Goal: Task Accomplishment & Management: Manage account settings

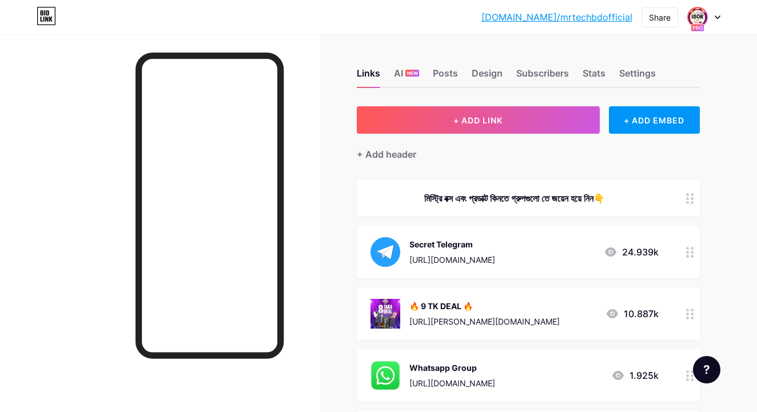
click at [706, 27] on div "bio.link/mrtech... bio.link/mrtechbdofficial Share Switch accounts Mr Tech Bd O…" at bounding box center [378, 17] width 757 height 34
click at [711, 12] on div at bounding box center [703, 17] width 33 height 21
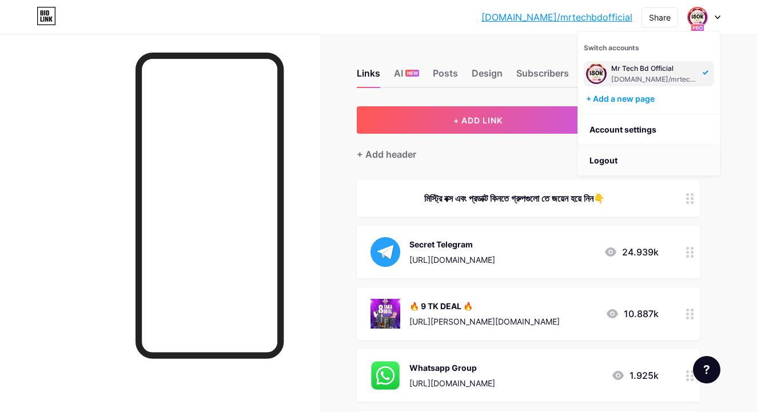
click at [621, 157] on li "Logout" at bounding box center [649, 160] width 142 height 31
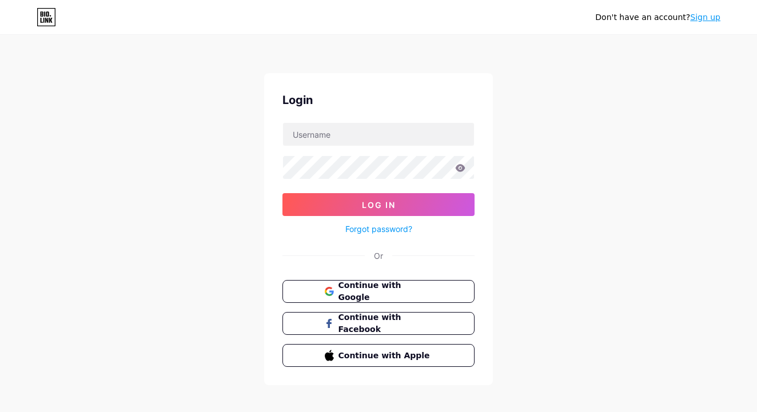
click at [577, 230] on div "Don't have an account? Sign up Login Log In Forgot password? Or Continue with G…" at bounding box center [378, 211] width 757 height 422
click at [723, 16] on div "Don't have an account? Sign up" at bounding box center [378, 17] width 757 height 18
click at [721, 16] on div "Don't have an account? Sign up" at bounding box center [378, 17] width 757 height 18
click at [710, 16] on link "Sign up" at bounding box center [705, 17] width 30 height 9
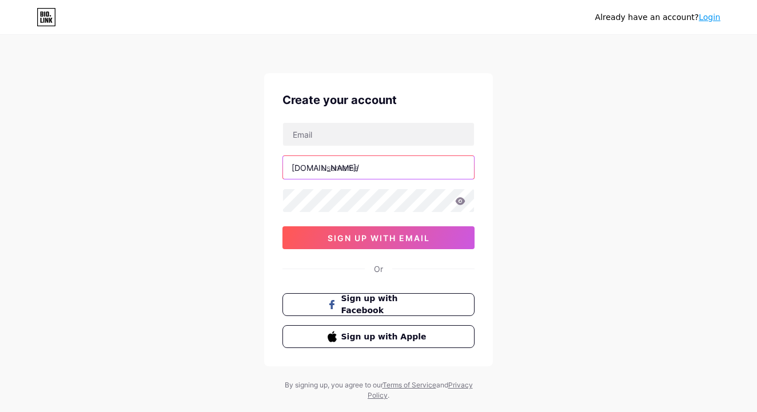
click at [359, 175] on input "text" at bounding box center [378, 167] width 191 height 23
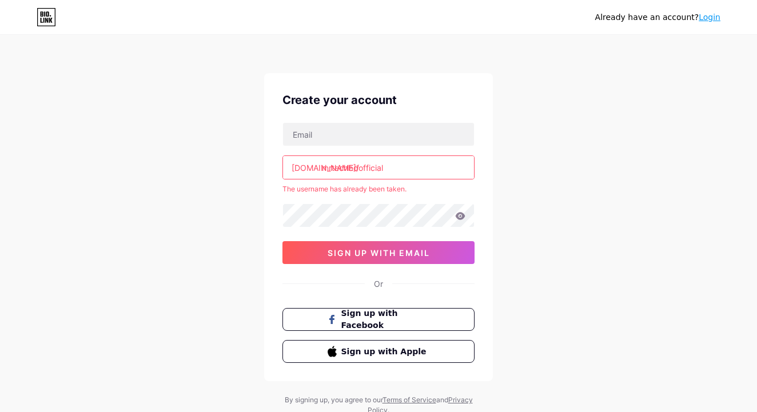
click at [429, 175] on input "mrtechbdofficial" at bounding box center [378, 167] width 191 height 23
click at [416, 156] on input "mrtechbdofficial" at bounding box center [378, 167] width 191 height 23
click at [401, 169] on input "mrtechbdofficial" at bounding box center [378, 167] width 191 height 23
type input "mrtechbdofficial"
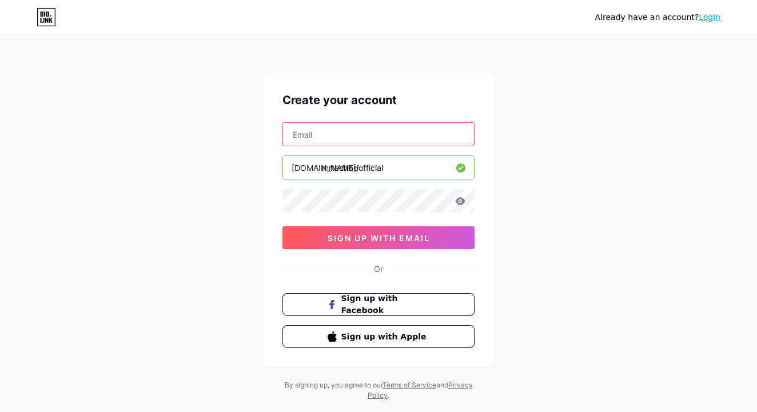
click at [361, 131] on input "text" at bounding box center [378, 134] width 191 height 23
type input "angelasha1029@gmailcom"
click at [462, 202] on icon at bounding box center [460, 200] width 10 height 7
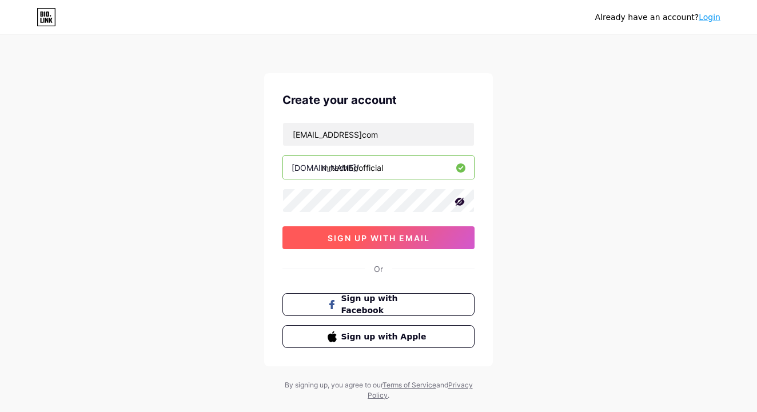
click at [430, 238] on button "sign up with email" at bounding box center [378, 237] width 192 height 23
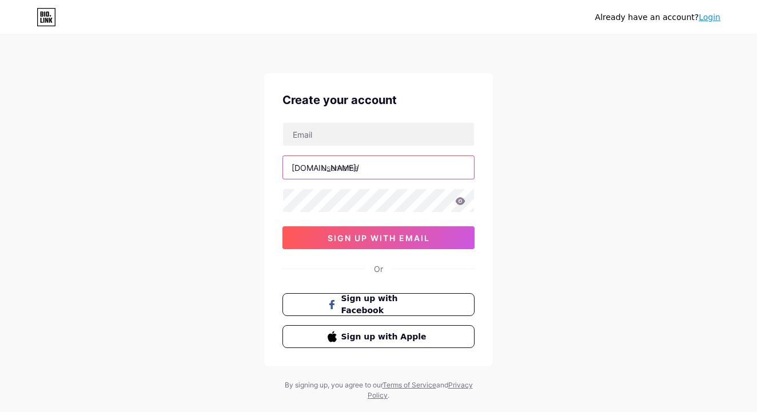
click at [353, 169] on input "text" at bounding box center [378, 167] width 191 height 23
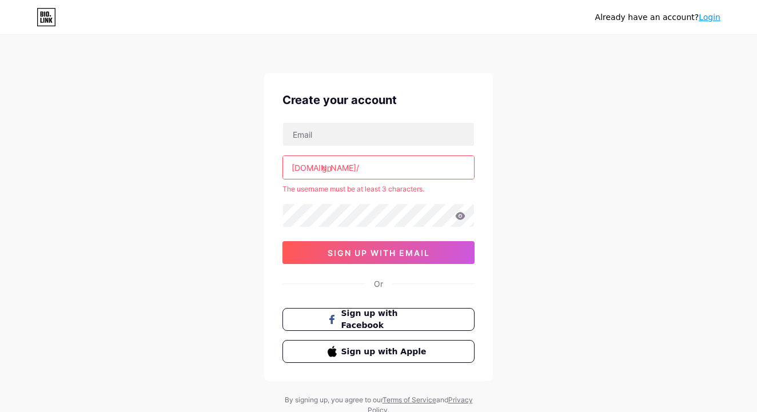
click at [381, 177] on input "gn" at bounding box center [378, 167] width 191 height 23
type input "g"
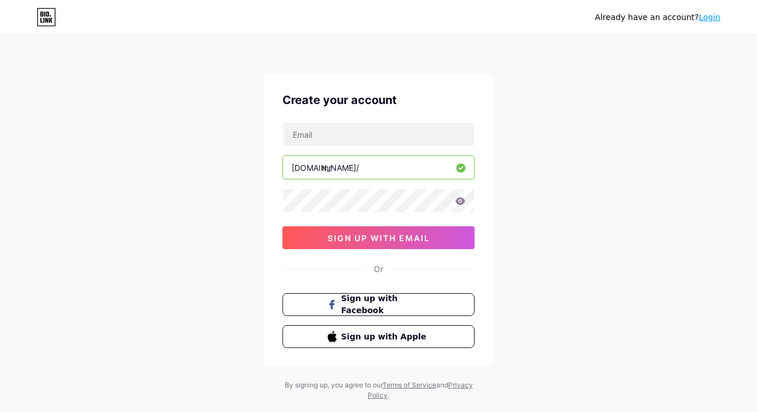
type input "m"
click at [366, 172] on input "mystery" at bounding box center [378, 167] width 191 height 23
click at [693, 180] on div "Already have an account? Login Create your account bio.link/ mysterybox 0cAFcWe…" at bounding box center [378, 218] width 757 height 437
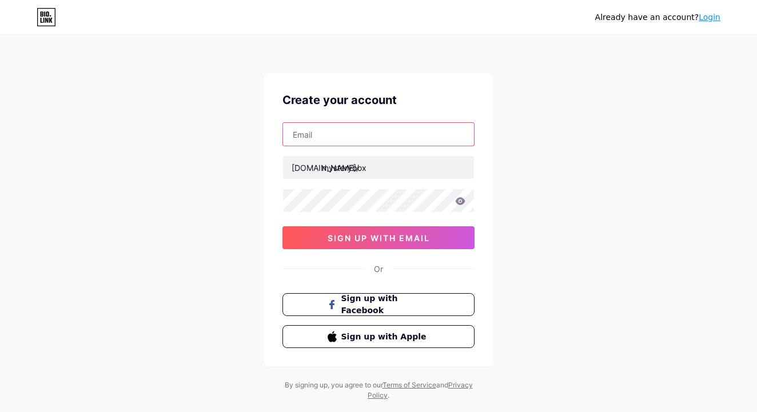
click at [438, 131] on input "text" at bounding box center [378, 134] width 191 height 23
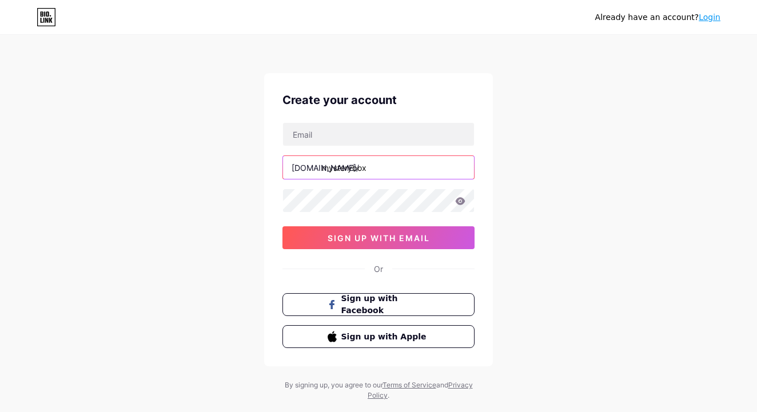
click at [413, 169] on input "mysterybox" at bounding box center [378, 167] width 191 height 23
type input "m"
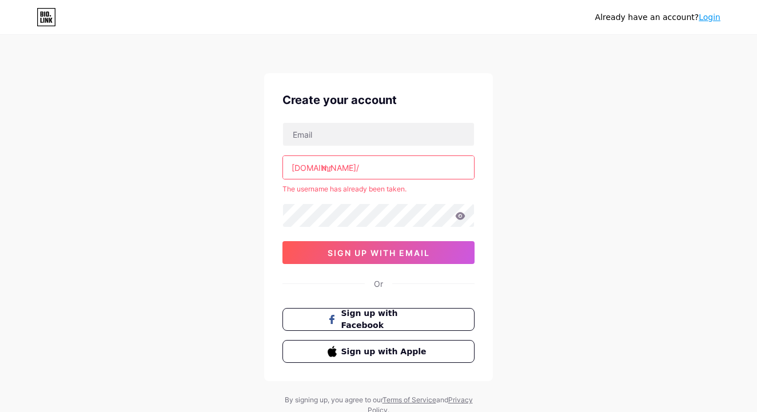
type input "m"
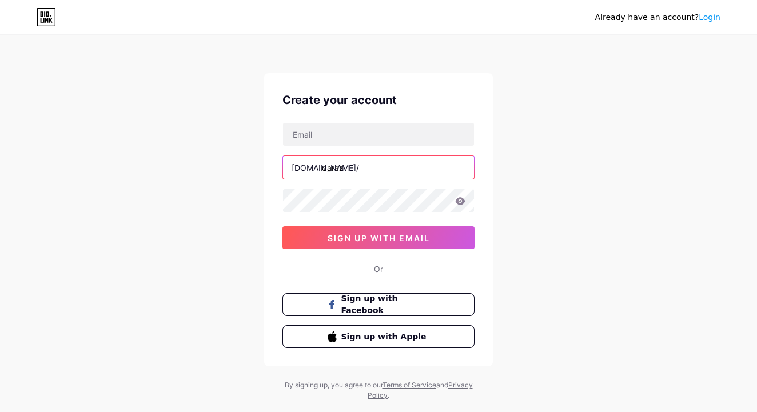
type input "daraz"
click at [565, 149] on div "Already have an account? Login Create your account bio.link/ daraz 0cAFcWeA5F0P…" at bounding box center [378, 218] width 757 height 437
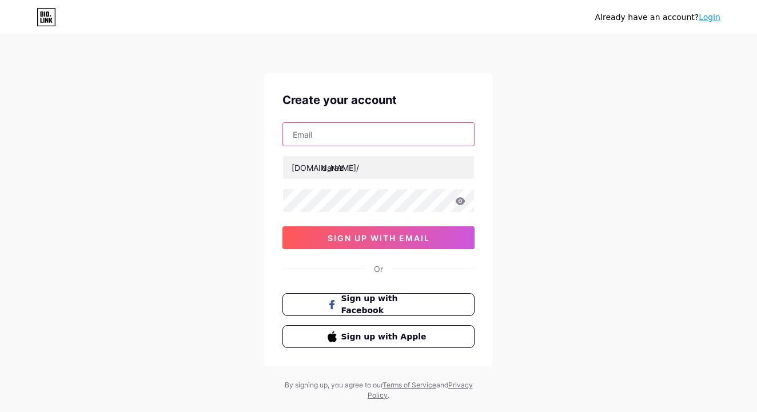
click at [404, 127] on input "text" at bounding box center [378, 134] width 191 height 23
type input "[EMAIL_ADDRESS][DOMAIN_NAME]"
click at [463, 205] on icon at bounding box center [460, 201] width 10 height 8
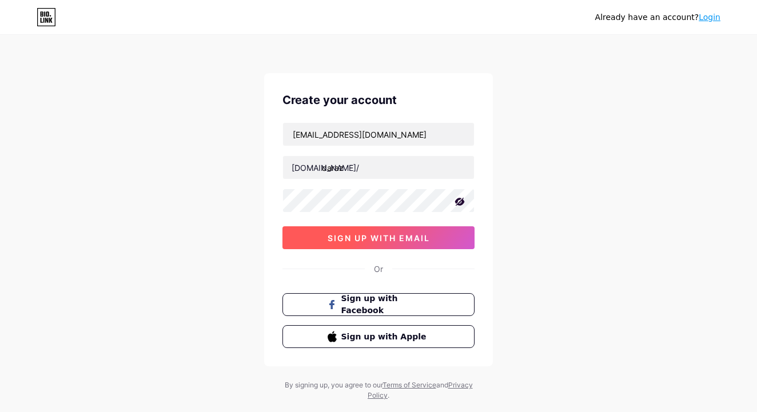
click at [451, 237] on button "sign up with email" at bounding box center [378, 237] width 192 height 23
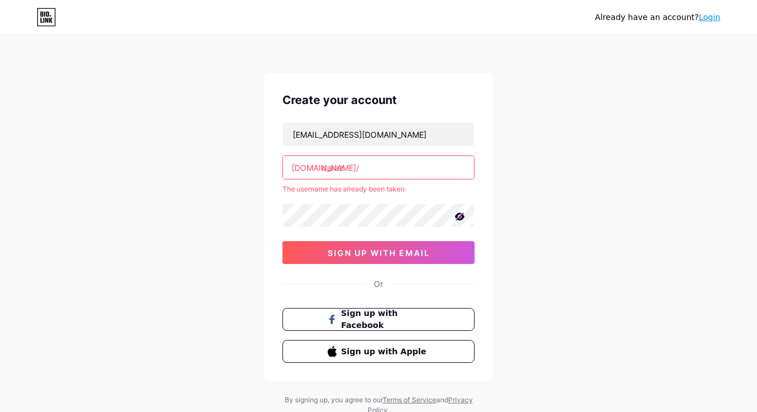
click at [407, 162] on input "daraz" at bounding box center [378, 167] width 191 height 23
click at [344, 169] on input "daraz" at bounding box center [378, 167] width 191 height 23
click at [428, 201] on div "angelasha1029@gmail.com bio.link/ darazbd The username has already been taken. …" at bounding box center [378, 193] width 192 height 142
click at [401, 173] on input "darazbd" at bounding box center [378, 167] width 191 height 23
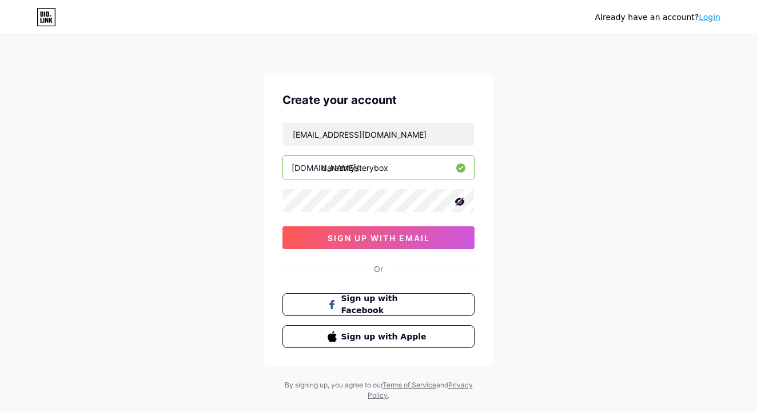
click at [609, 269] on div "Already have an account? Login Create your account angelasha1029@gmail.com bio.…" at bounding box center [378, 218] width 757 height 437
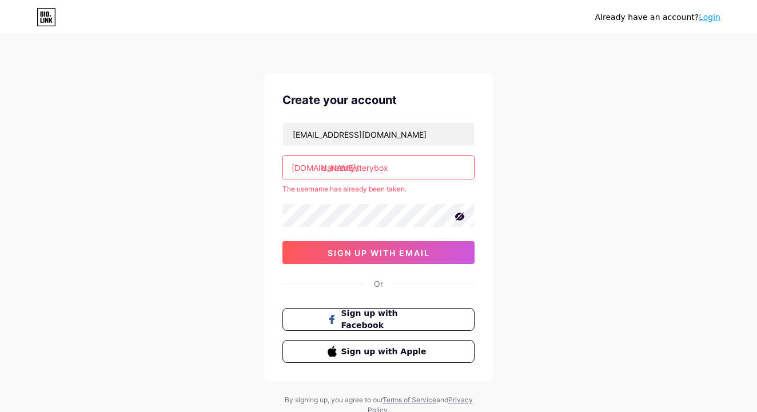
click at [433, 159] on input "darazmysterybox" at bounding box center [378, 167] width 191 height 23
click at [421, 162] on input "darazmysterybox" at bounding box center [378, 167] width 191 height 23
click at [393, 163] on input "darazmysterybox" at bounding box center [378, 167] width 191 height 23
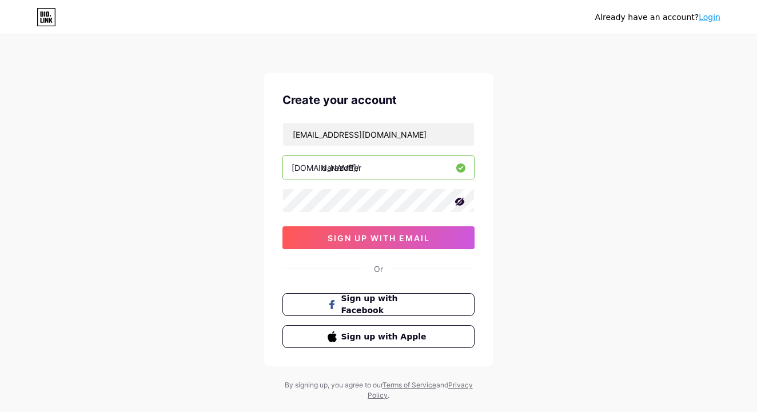
click at [574, 193] on div "Already have an account? Login Create your account angelasha1029@gmail.com bio.…" at bounding box center [378, 218] width 757 height 437
click at [399, 165] on input "darazoffer" at bounding box center [378, 167] width 191 height 23
type input "darazofferchannel"
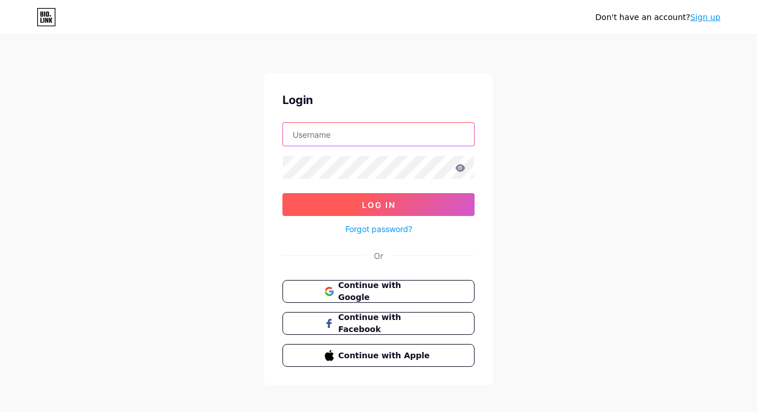
type input "mrtechbdofficial"
click at [351, 211] on button "Log In" at bounding box center [378, 204] width 192 height 23
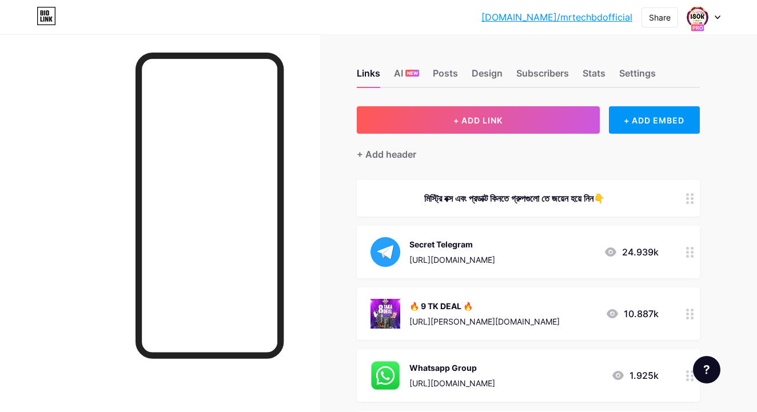
click at [719, 11] on div at bounding box center [703, 17] width 33 height 21
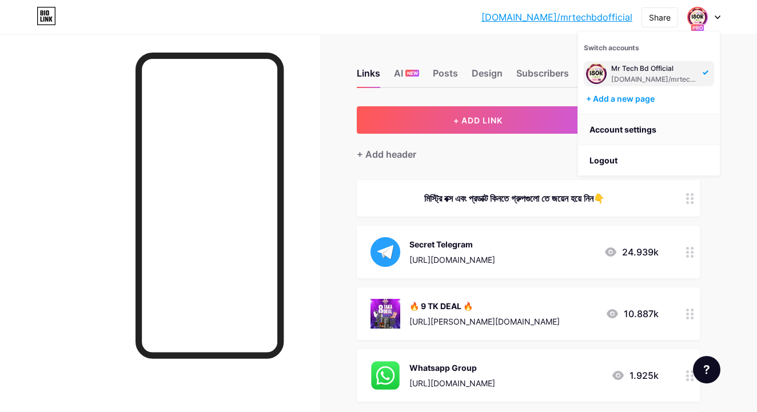
click at [642, 130] on link "Account settings" at bounding box center [649, 129] width 142 height 31
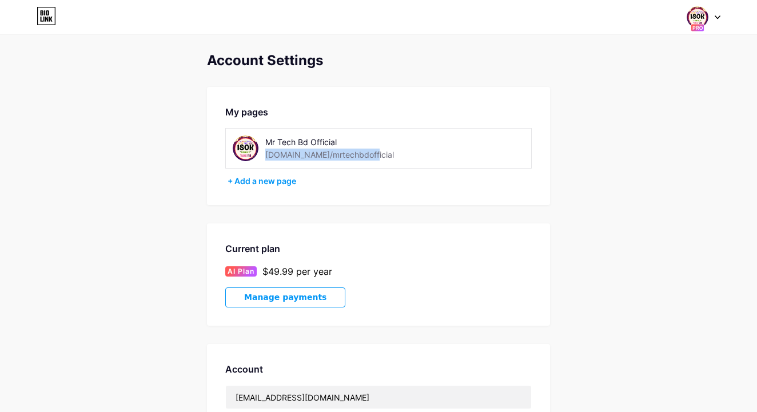
drag, startPoint x: 266, startPoint y: 155, endPoint x: 360, endPoint y: 163, distance: 94.6
copy div "[DOMAIN_NAME]/mrtechbdofficial"
click at [717, 15] on icon at bounding box center [717, 17] width 6 height 4
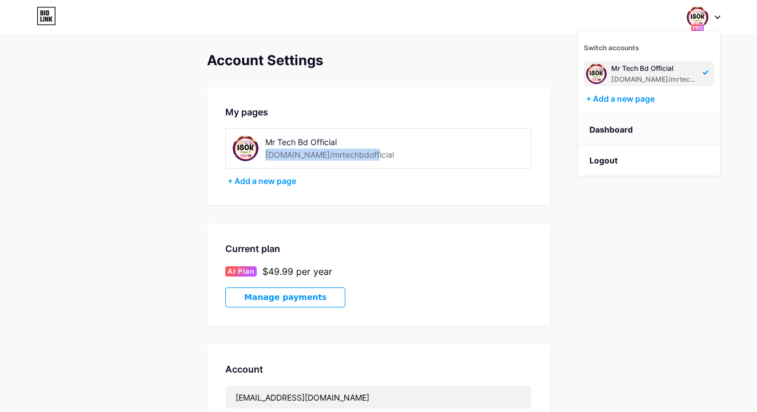
click at [598, 129] on link "Dashboard" at bounding box center [649, 129] width 142 height 31
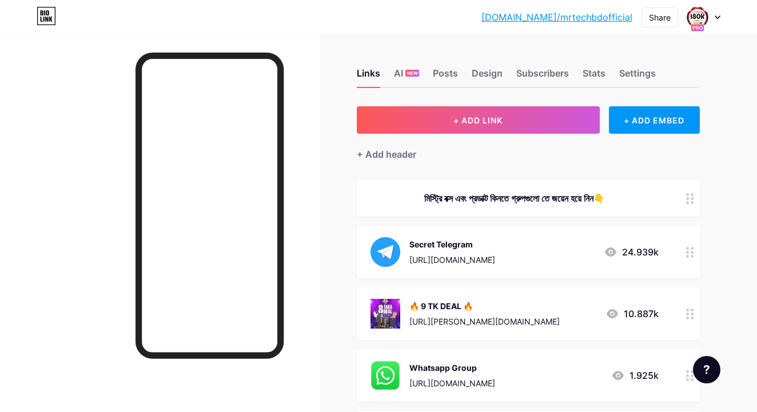
click at [665, 75] on div "Links AI NEW Posts Design Subscribers Stats Settings" at bounding box center [528, 68] width 343 height 40
click at [649, 73] on div "Settings" at bounding box center [637, 76] width 37 height 21
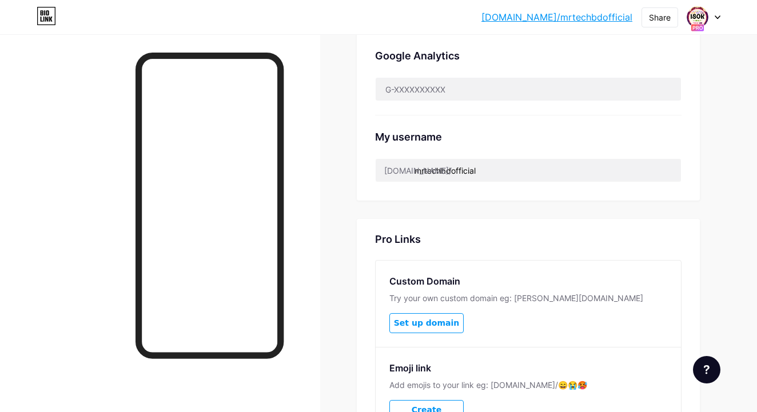
scroll to position [433, 0]
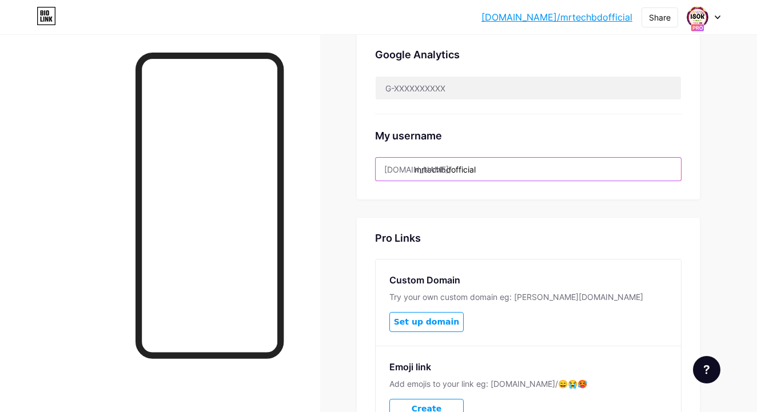
click at [497, 170] on input "mrtechbdofficial" at bounding box center [527, 169] width 305 height 23
click at [505, 162] on input "mrtechbdofficial" at bounding box center [527, 169] width 305 height 23
click at [492, 173] on input "mrtechbdofficial" at bounding box center [527, 169] width 305 height 23
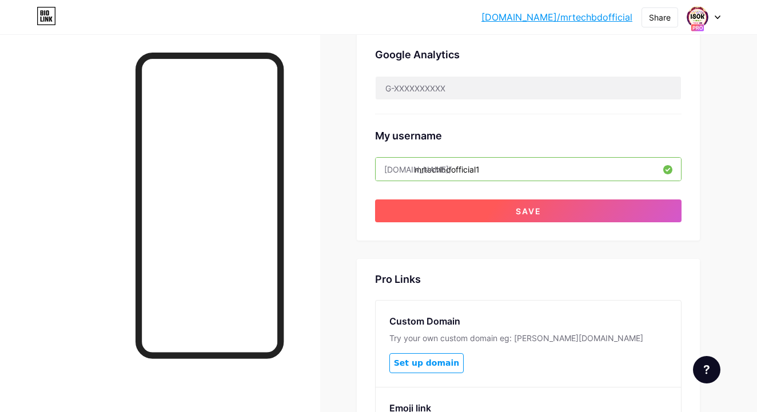
type input "mrtechbdofficial1"
click at [493, 212] on button "Save" at bounding box center [528, 210] width 306 height 23
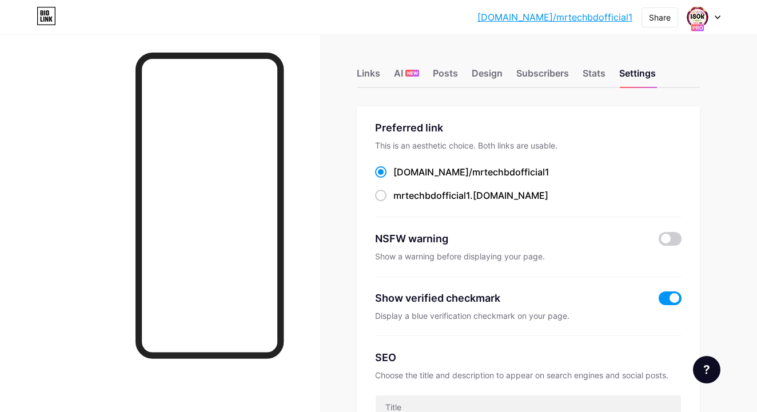
scroll to position [0, 0]
click at [365, 75] on div "Links" at bounding box center [368, 76] width 23 height 21
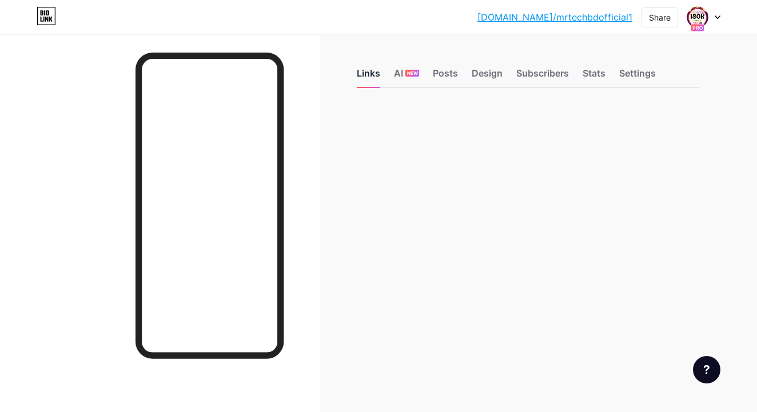
click at [375, 75] on div "Links" at bounding box center [368, 76] width 23 height 21
click at [360, 79] on div "Links" at bounding box center [368, 76] width 23 height 21
click at [476, 71] on div "Design" at bounding box center [486, 76] width 31 height 21
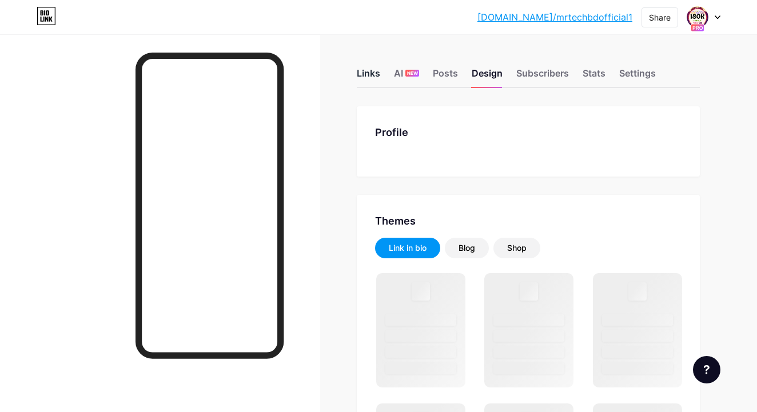
click at [374, 83] on div "Links" at bounding box center [368, 76] width 23 height 21
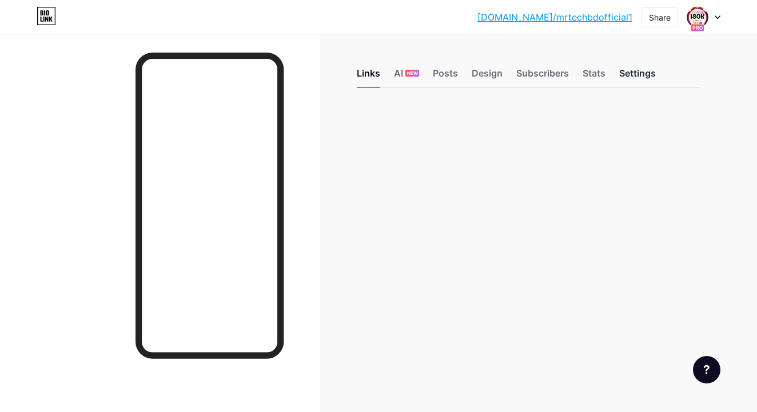
click at [632, 74] on div "Settings" at bounding box center [637, 76] width 37 height 21
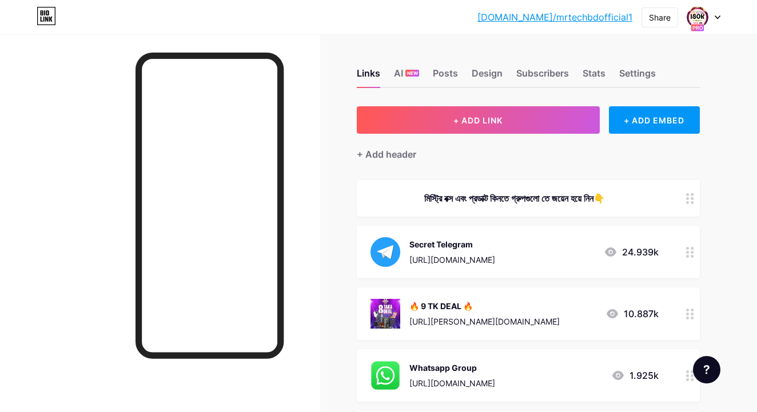
click at [690, 323] on div at bounding box center [689, 313] width 19 height 53
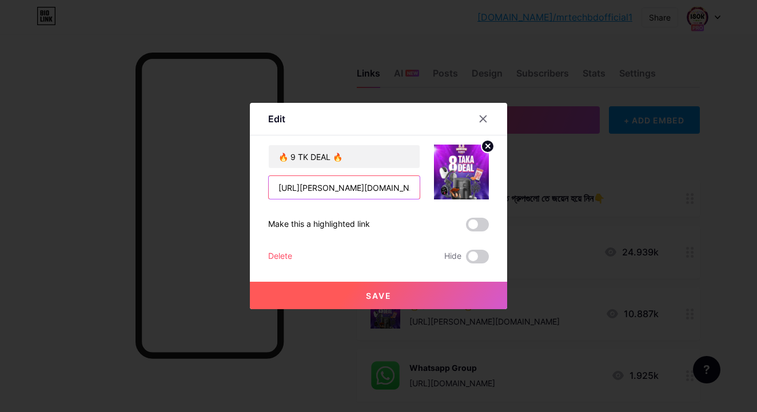
click at [274, 189] on input "[URL][PERSON_NAME][DOMAIN_NAME]" at bounding box center [344, 187] width 151 height 23
drag, startPoint x: 406, startPoint y: 189, endPoint x: 247, endPoint y: 183, distance: 159.5
click at [247, 183] on div "Edit Content YouTube Play YouTube video without leaving your page. ADD Vimeo Pl…" at bounding box center [378, 206] width 757 height 412
click at [247, 183] on div at bounding box center [378, 206] width 757 height 412
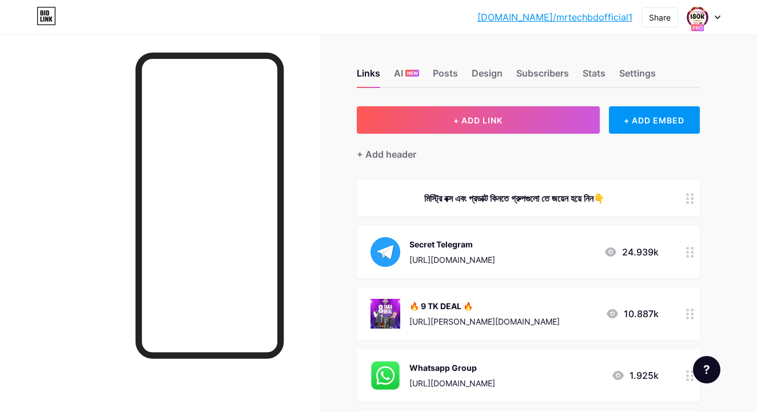
click at [689, 312] on icon at bounding box center [690, 314] width 8 height 11
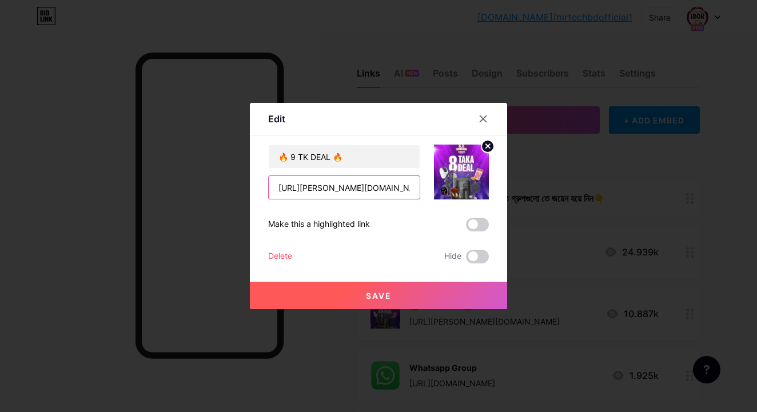
click at [353, 191] on input "[URL][PERSON_NAME][DOMAIN_NAME]" at bounding box center [344, 187] width 151 height 23
drag, startPoint x: 353, startPoint y: 191, endPoint x: 290, endPoint y: 181, distance: 63.2
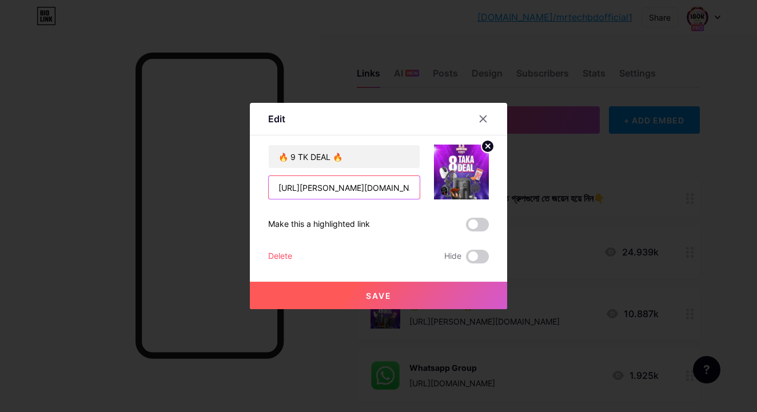
click at [291, 181] on input "[URL][PERSON_NAME][DOMAIN_NAME]" at bounding box center [344, 187] width 151 height 23
drag, startPoint x: 277, startPoint y: 188, endPoint x: 402, endPoint y: 179, distance: 125.4
click at [402, 179] on input "[URL][PERSON_NAME][DOMAIN_NAME]" at bounding box center [344, 187] width 151 height 23
drag, startPoint x: 410, startPoint y: 192, endPoint x: 266, endPoint y: 179, distance: 144.0
click at [266, 177] on div "Edit Content YouTube Play YouTube video without leaving your page. ADD Vimeo Pl…" at bounding box center [378, 206] width 257 height 206
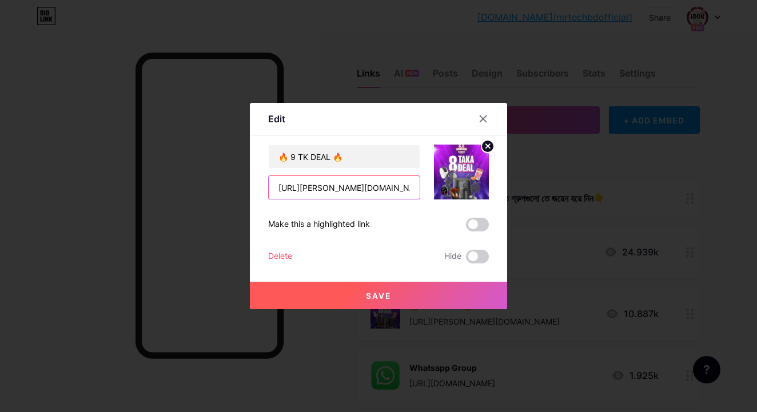
click at [306, 186] on input "[URL][PERSON_NAME][DOMAIN_NAME]" at bounding box center [344, 187] width 151 height 23
drag, startPoint x: 277, startPoint y: 189, endPoint x: 417, endPoint y: 190, distance: 140.0
click at [417, 190] on input "[URL][PERSON_NAME][DOMAIN_NAME]" at bounding box center [344, 187] width 151 height 23
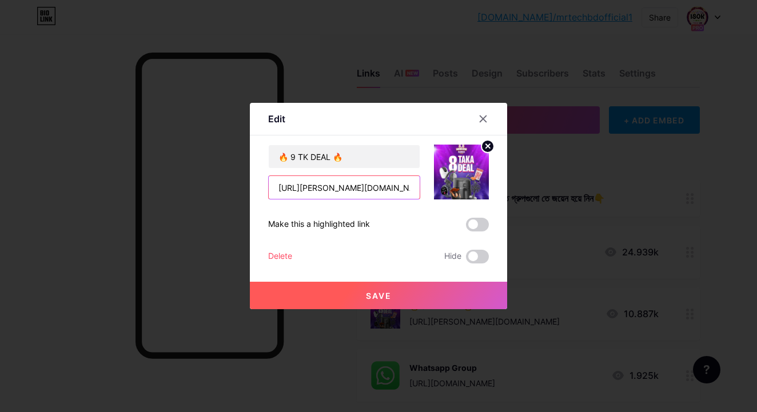
click at [417, 190] on input "[URL][PERSON_NAME][DOMAIN_NAME]" at bounding box center [344, 187] width 151 height 23
drag, startPoint x: 413, startPoint y: 190, endPoint x: 409, endPoint y: 194, distance: 6.1
click at [413, 190] on input "[URL][PERSON_NAME][DOMAIN_NAME]" at bounding box center [344, 187] width 151 height 23
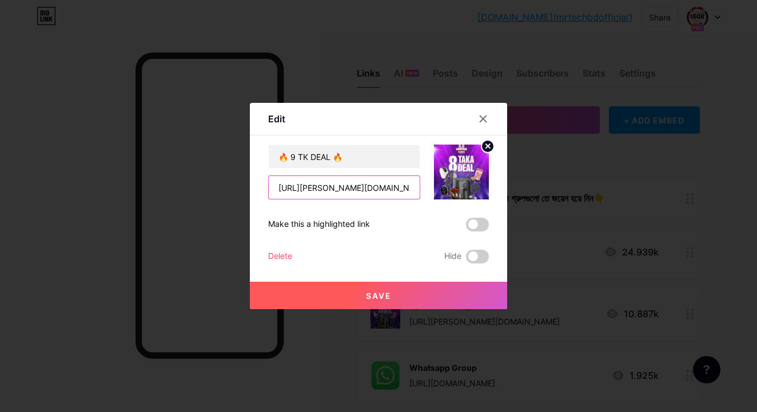
click at [409, 194] on input "[URL][PERSON_NAME][DOMAIN_NAME]" at bounding box center [344, 187] width 151 height 23
type input "cchttps://s.daraz.com.bd/s.ZqJBi?"
click at [483, 111] on div at bounding box center [483, 119] width 21 height 21
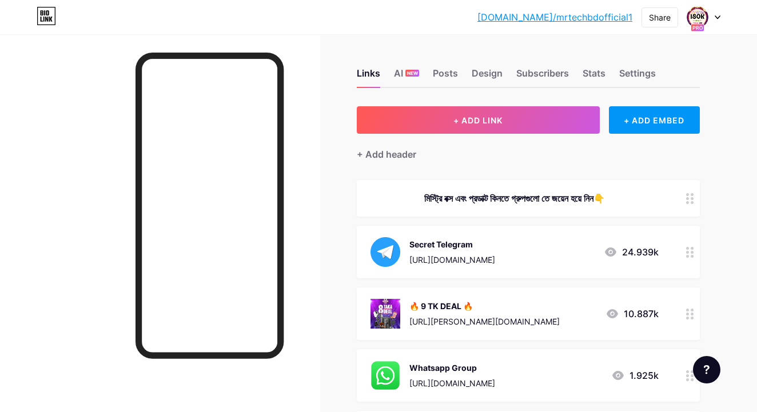
click at [690, 322] on div at bounding box center [689, 313] width 19 height 53
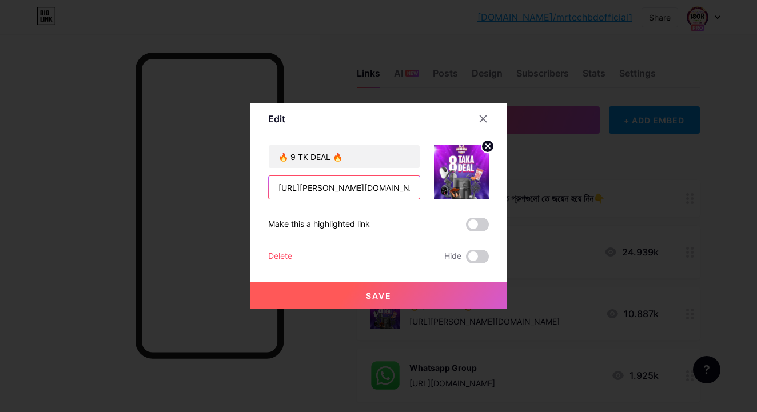
drag, startPoint x: 277, startPoint y: 190, endPoint x: 408, endPoint y: 190, distance: 131.4
click at [408, 190] on input "[URL][PERSON_NAME][DOMAIN_NAME]" at bounding box center [344, 187] width 151 height 23
drag, startPoint x: 278, startPoint y: 187, endPoint x: 422, endPoint y: 184, distance: 144.0
click at [422, 184] on div "🔥 9 TK DEAL 🔥 https://s.daraz.com.bd/s.ZqJBi?cc" at bounding box center [378, 172] width 221 height 55
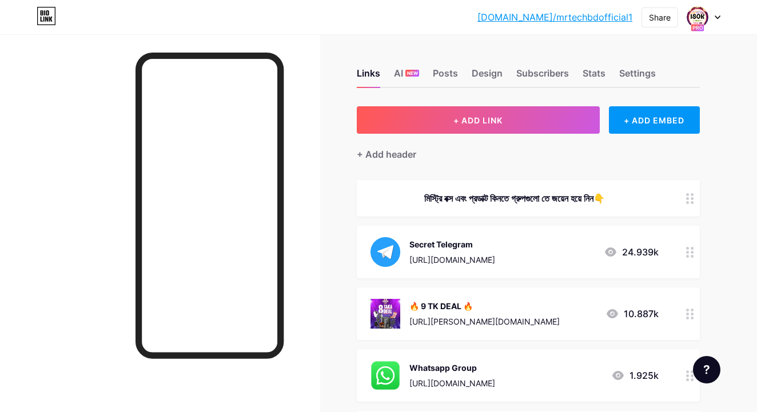
click at [719, 18] on icon at bounding box center [717, 17] width 6 height 4
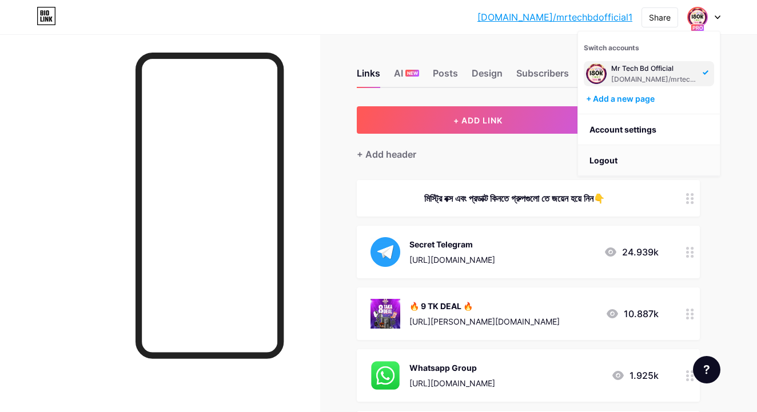
click at [630, 153] on li "Logout" at bounding box center [649, 160] width 142 height 31
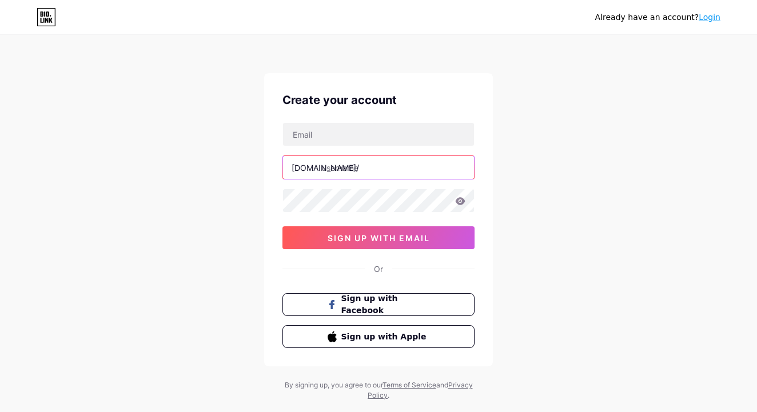
click at [386, 170] on input "text" at bounding box center [378, 167] width 191 height 23
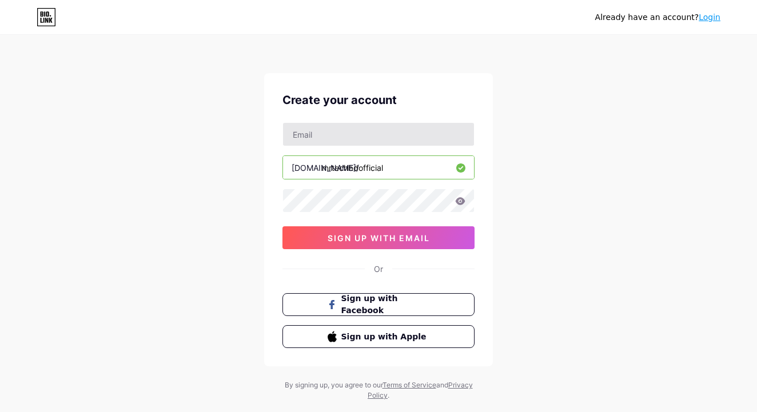
type input "mrtechbdofficial"
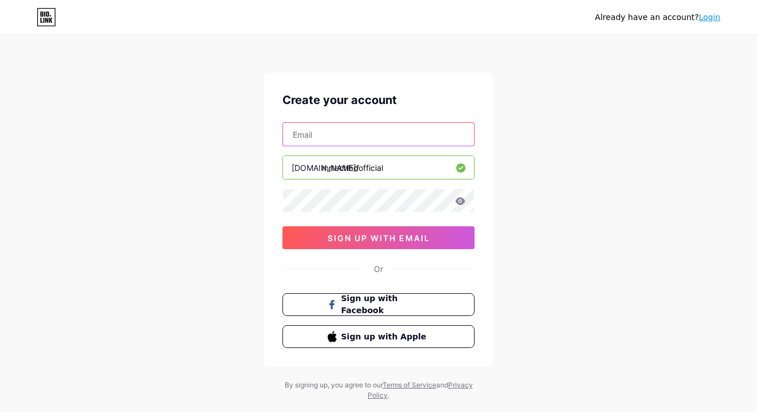
click at [354, 134] on input "text" at bounding box center [378, 134] width 191 height 23
type input "[EMAIL_ADDRESS][DOMAIN_NAME]"
click at [461, 205] on icon at bounding box center [460, 200] width 10 height 7
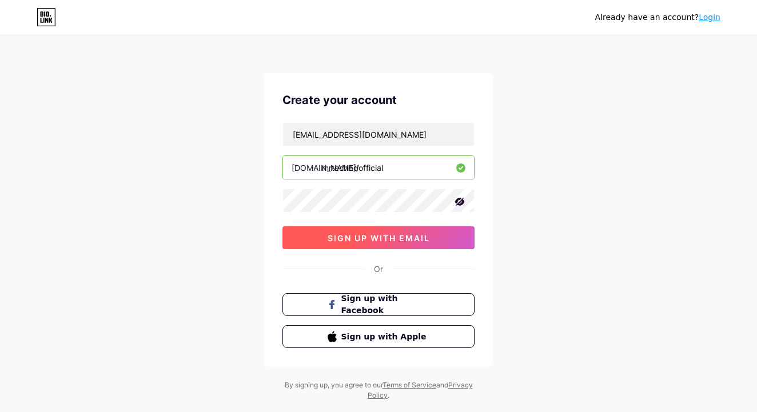
click at [450, 239] on button "sign up with email" at bounding box center [378, 237] width 192 height 23
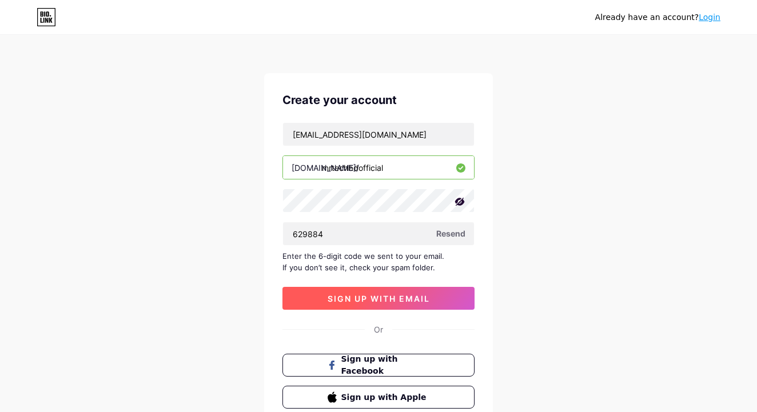
type input "629884"
click at [448, 296] on button "sign up with email" at bounding box center [378, 298] width 192 height 23
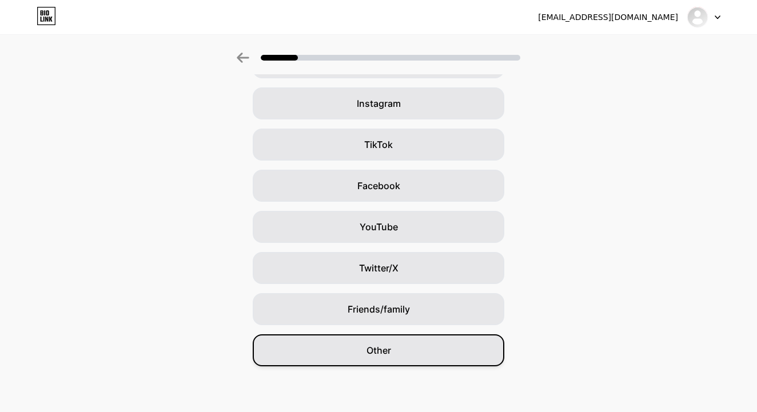
scroll to position [81, 0]
click at [404, 347] on div "Other" at bounding box center [378, 350] width 251 height 32
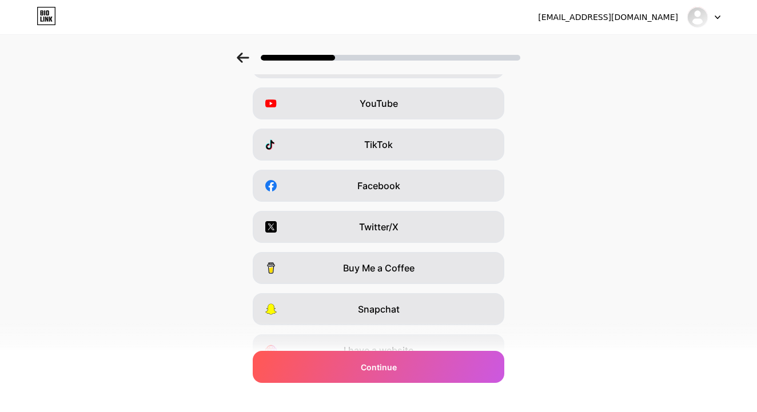
scroll to position [0, 0]
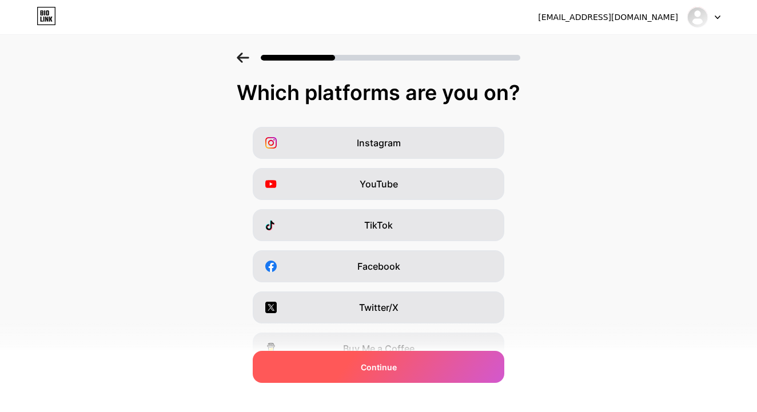
click at [427, 373] on div "Continue" at bounding box center [378, 367] width 251 height 32
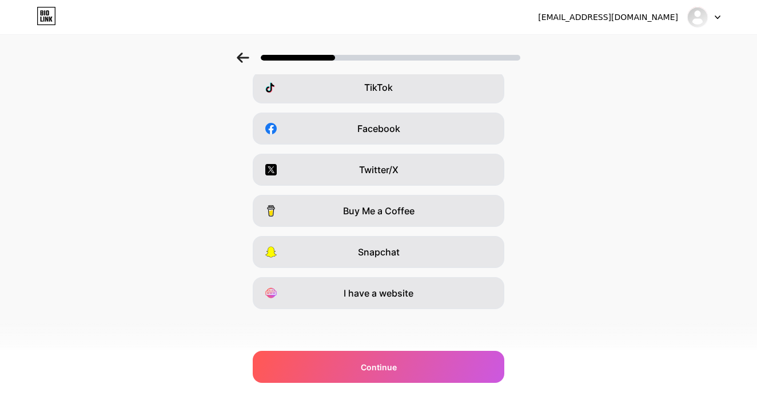
scroll to position [138, 0]
click at [438, 90] on div "TikTok" at bounding box center [378, 87] width 251 height 32
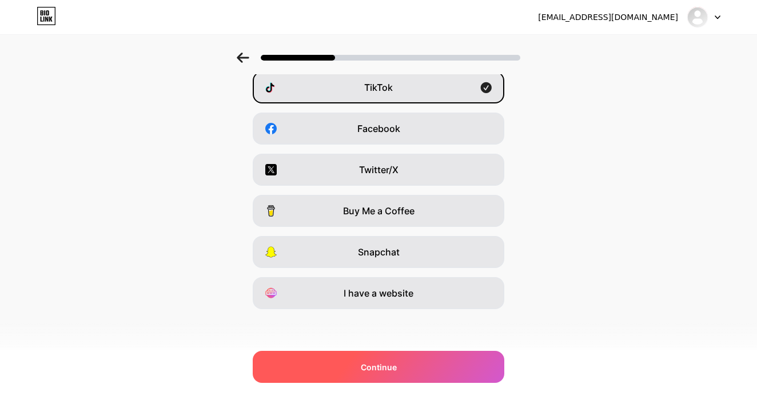
click at [345, 373] on div "Continue" at bounding box center [378, 367] width 251 height 32
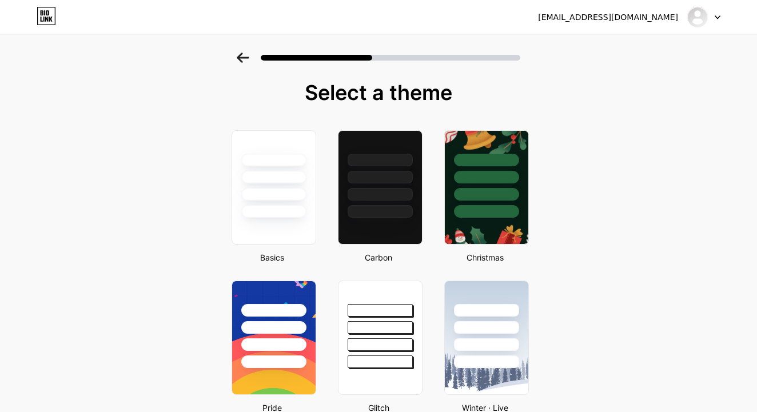
scroll to position [0, 0]
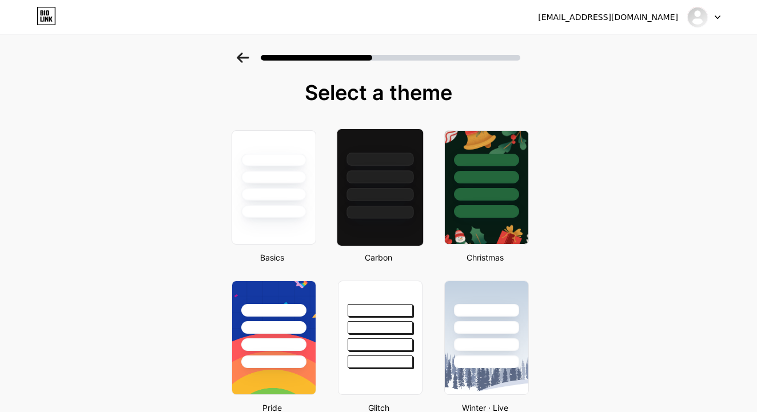
click at [371, 192] on div at bounding box center [379, 194] width 67 height 13
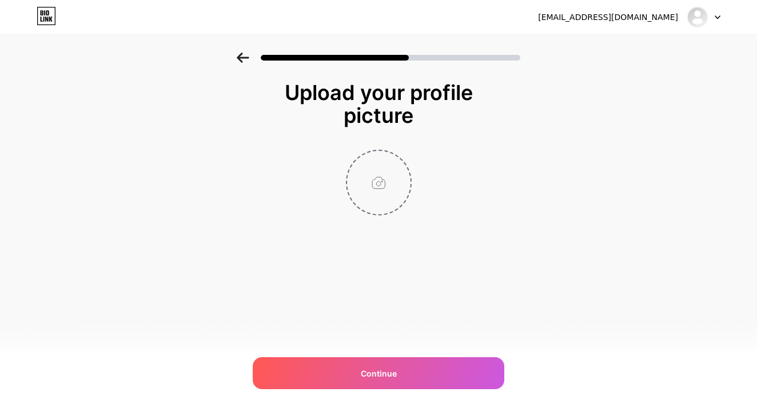
click at [383, 171] on input "file" at bounding box center [378, 182] width 63 height 63
type input "C:\fakepath\MrTech Bd Official NOW WE ARE 200K FAMILY- THANK YOU - 1.PNG"
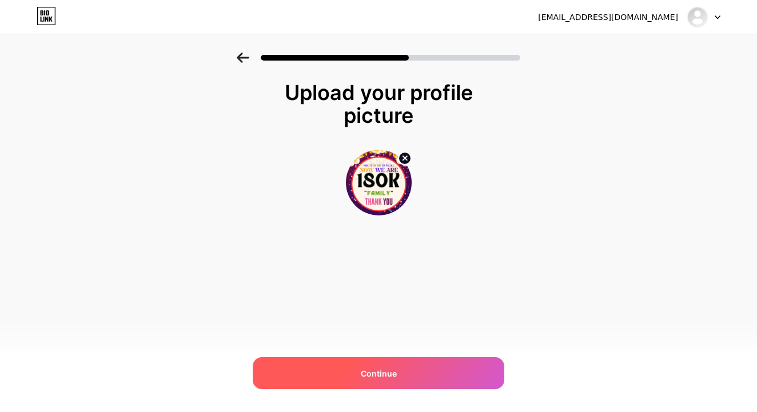
click at [398, 377] on div "Continue" at bounding box center [378, 373] width 251 height 32
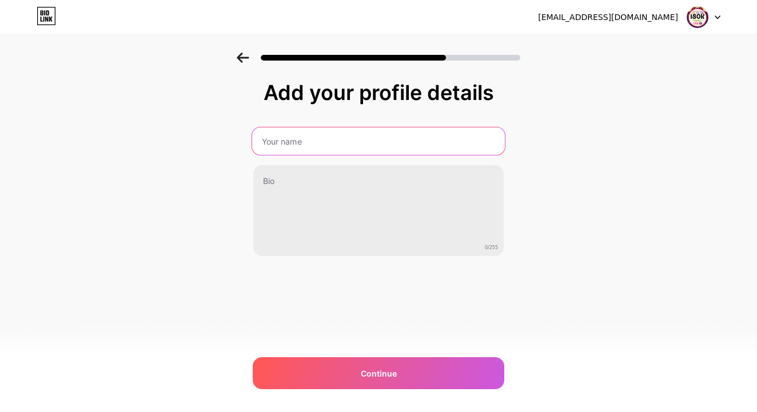
click at [278, 137] on input "text" at bounding box center [378, 140] width 253 height 27
click at [285, 146] on input "text" at bounding box center [378, 140] width 253 height 27
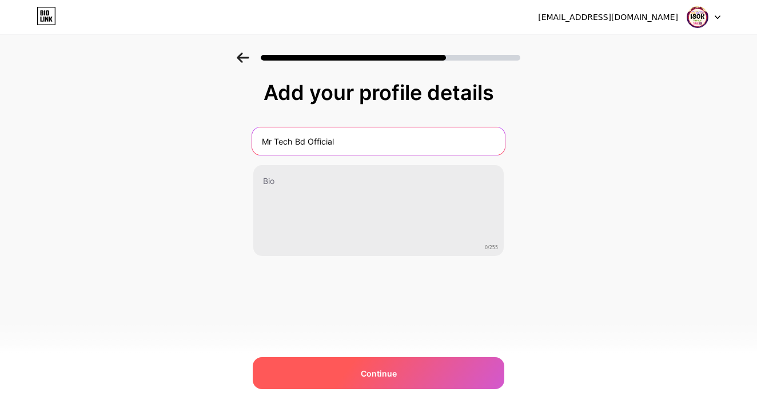
type input "Mr Tech Bd Official"
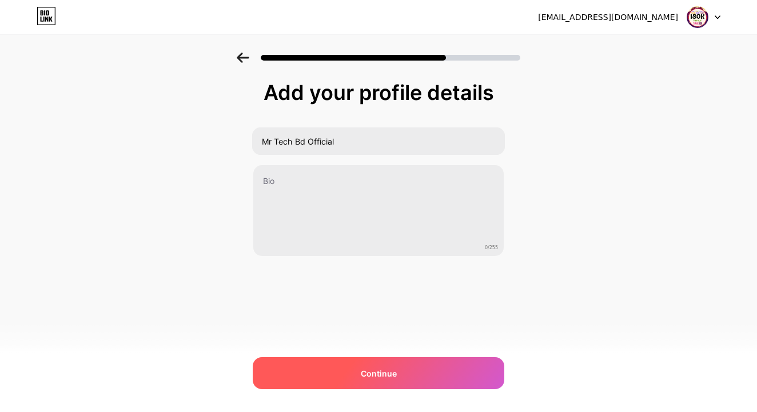
click at [371, 368] on span "Continue" at bounding box center [379, 373] width 36 height 12
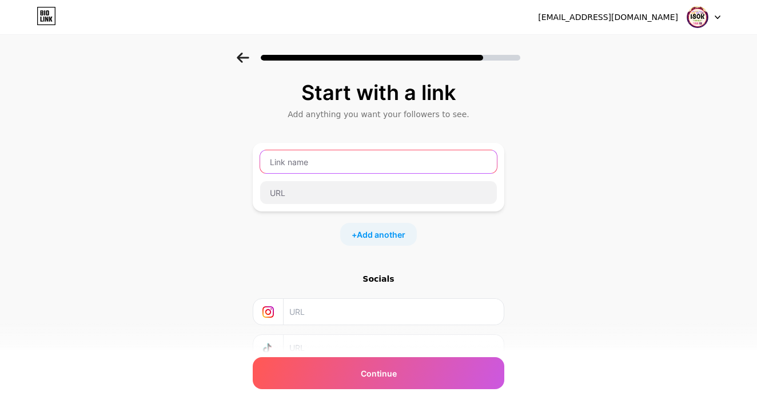
click at [433, 171] on input "text" at bounding box center [378, 161] width 237 height 23
click at [293, 167] on input "text" at bounding box center [378, 161] width 237 height 23
type input "S"
type input "s"
type input "Secret Telegram"
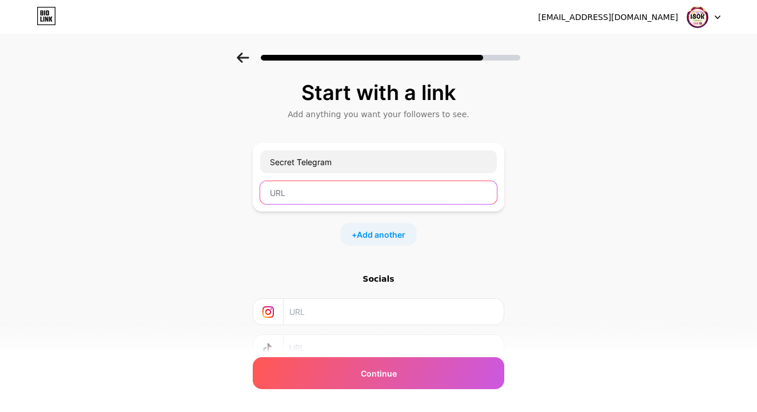
click at [313, 186] on input "text" at bounding box center [378, 192] width 237 height 23
click at [331, 193] on input "text" at bounding box center [378, 192] width 237 height 23
paste input "https://t.me/+U0RBP3NupIk3OGM1"
type input "https://t.me/+U0RBP3NupIk3OGM1"
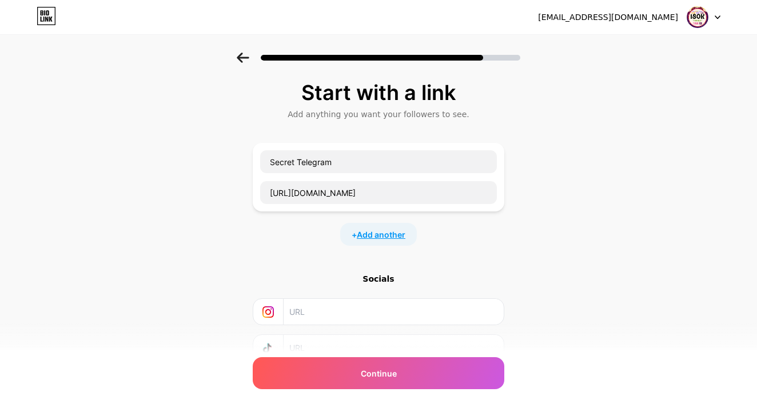
click at [370, 235] on span "Add another" at bounding box center [381, 235] width 49 height 12
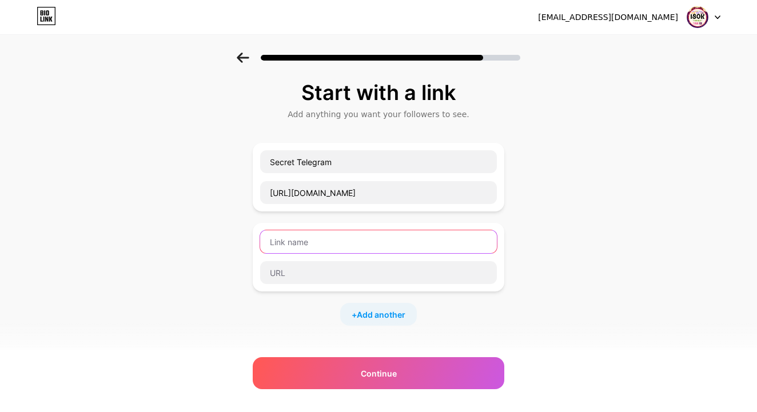
click at [350, 243] on input "text" at bounding box center [378, 241] width 237 height 23
click at [333, 242] on input "9 TK DEAL" at bounding box center [378, 241] width 237 height 23
click at [311, 242] on input "9 TK DEAL" at bounding box center [378, 241] width 237 height 23
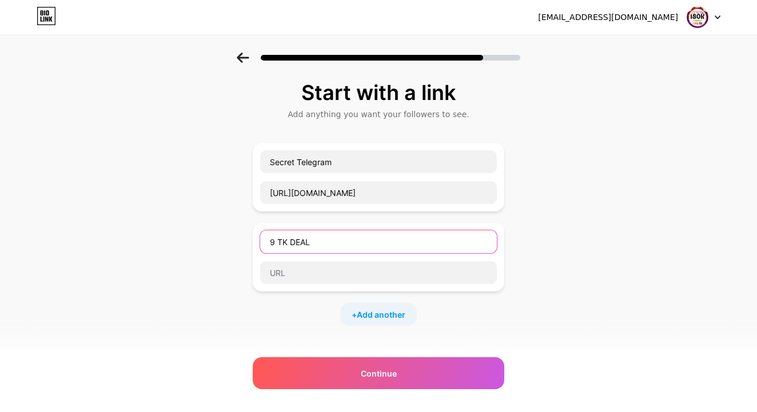
click at [311, 242] on input "9 TK DEAL" at bounding box center [378, 241] width 237 height 23
click at [308, 246] on input "9 TK DEAL" at bounding box center [378, 241] width 237 height 23
click at [312, 246] on input "9 TK DEAL" at bounding box center [378, 241] width 237 height 23
click at [311, 246] on input "9 TK DEAL" at bounding box center [378, 241] width 237 height 23
click at [311, 245] on input "9 TK DEAL" at bounding box center [378, 241] width 237 height 23
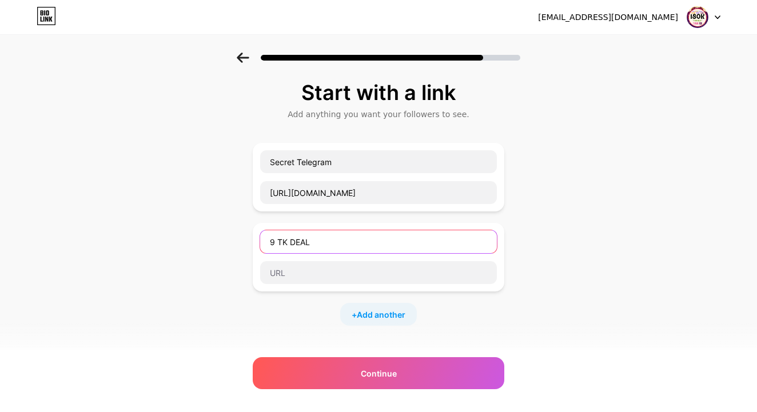
click at [311, 245] on input "9 TK DEAL" at bounding box center [378, 241] width 237 height 23
click at [311, 246] on input "9 TK DEAL" at bounding box center [378, 241] width 237 height 23
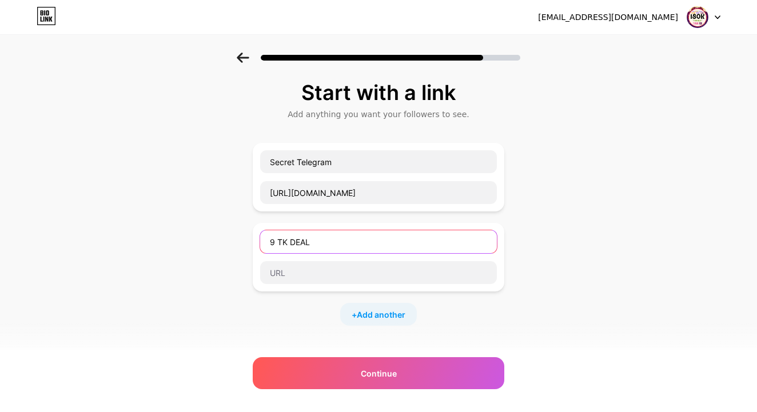
click at [311, 246] on input "9 TK DEAL" at bounding box center [378, 241] width 237 height 23
click at [326, 241] on input "9 TK DEAL" at bounding box center [378, 241] width 237 height 23
click at [325, 240] on input "9 TK DEAL" at bounding box center [378, 241] width 237 height 23
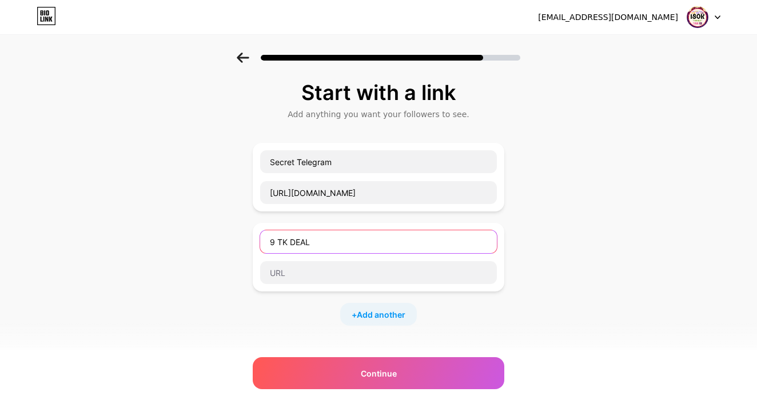
click at [325, 236] on input "9 TK DEAL" at bounding box center [378, 241] width 237 height 23
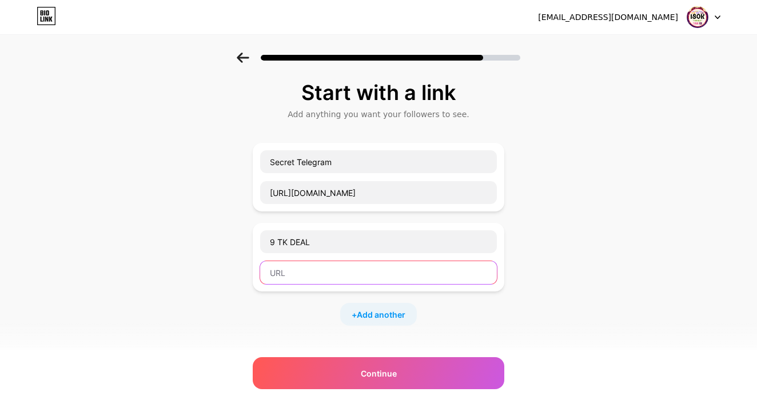
click at [349, 271] on input "text" at bounding box center [378, 272] width 237 height 23
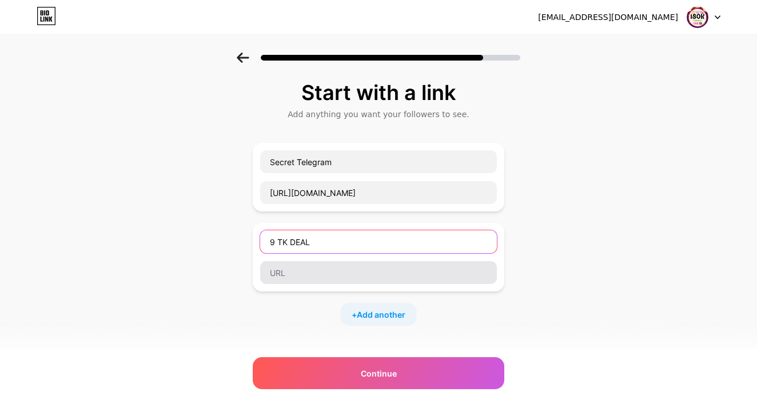
click at [349, 241] on input "9 TK DEAL" at bounding box center [378, 241] width 237 height 23
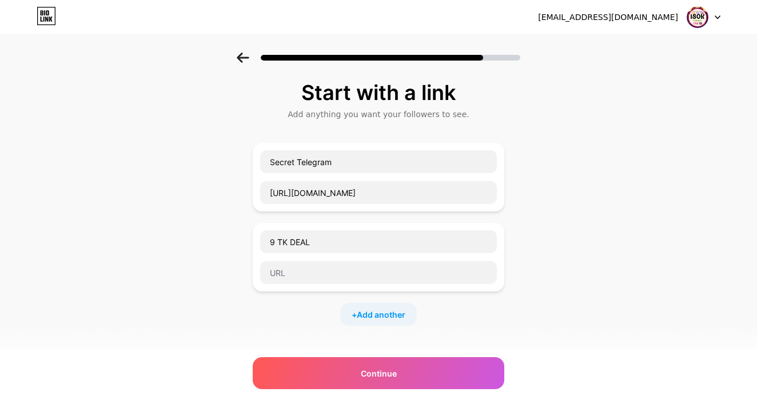
click at [347, 229] on div "9 TK DEAL" at bounding box center [378, 257] width 251 height 69
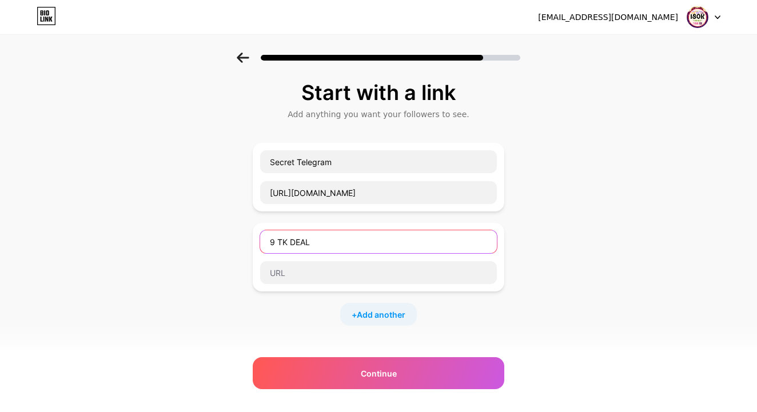
click at [332, 240] on input "9 TK DEAL" at bounding box center [378, 241] width 237 height 23
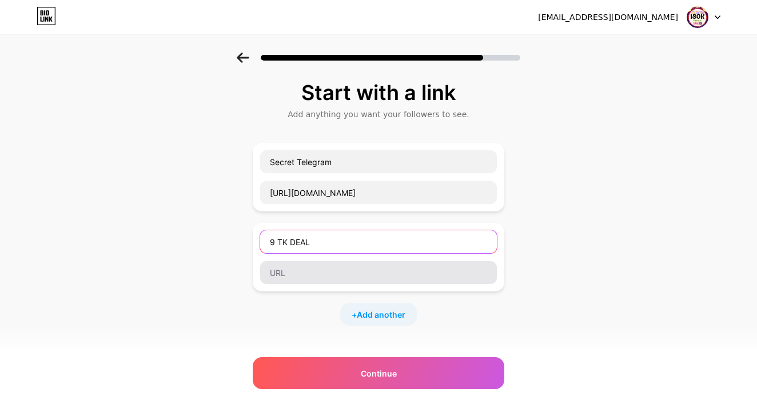
click at [332, 240] on input "9 TK DEAL" at bounding box center [378, 241] width 237 height 23
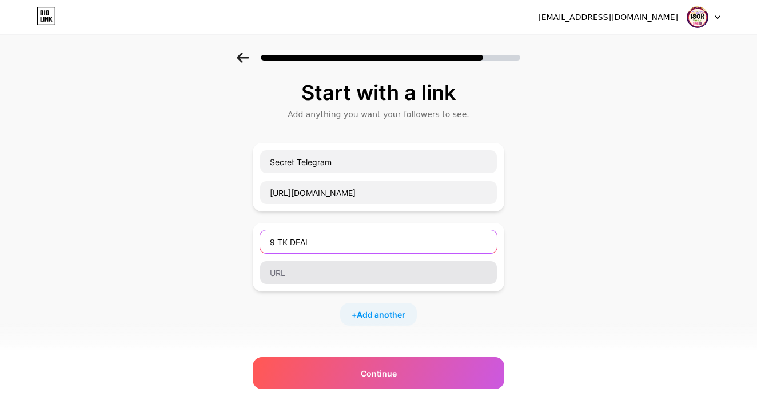
click at [332, 240] on input "9 TK DEAL" at bounding box center [378, 241] width 237 height 23
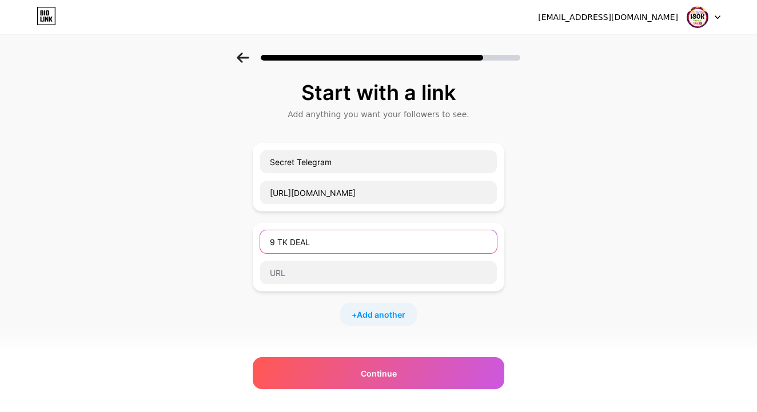
drag, startPoint x: 287, startPoint y: 275, endPoint x: 329, endPoint y: 240, distance: 54.4
click at [331, 240] on input "9 TK DEAL" at bounding box center [378, 241] width 237 height 23
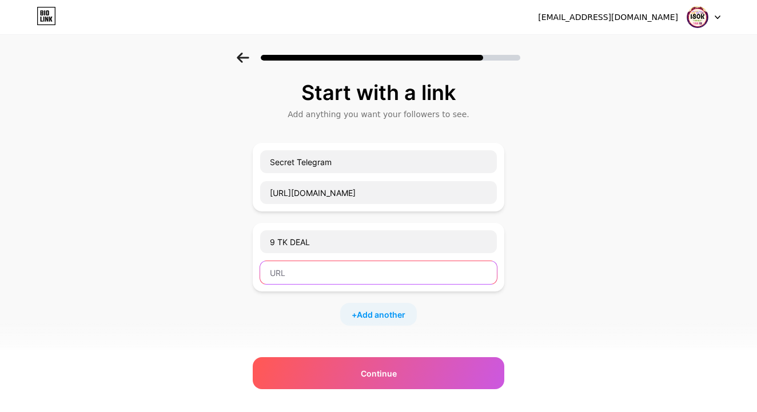
click at [325, 282] on input "text" at bounding box center [378, 272] width 237 height 23
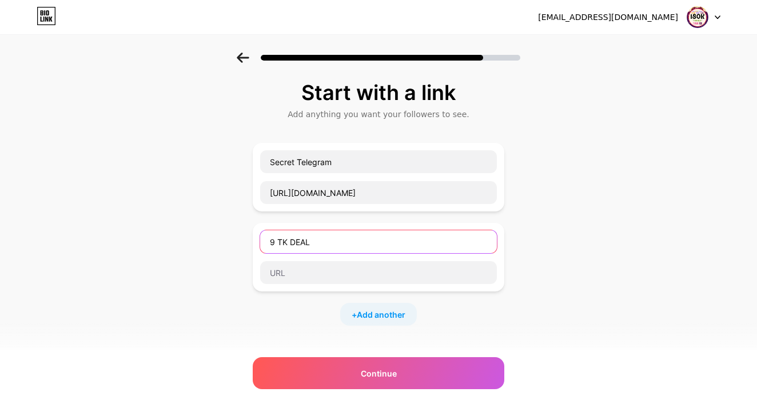
click at [346, 245] on input "9 TK DEAL" at bounding box center [378, 241] width 237 height 23
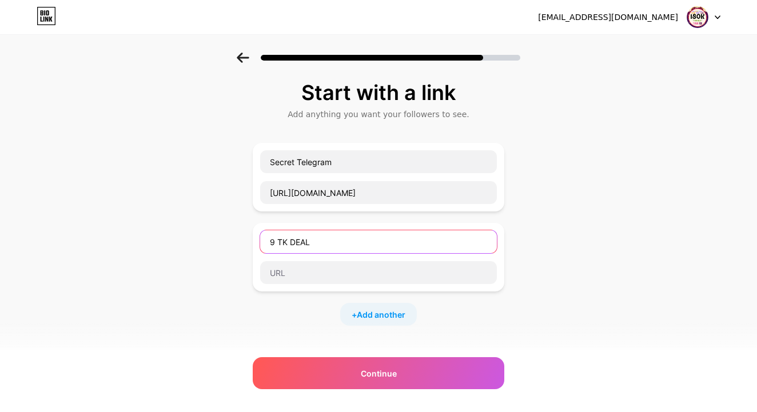
click at [346, 245] on input "9 TK DEAL" at bounding box center [378, 241] width 237 height 23
paste input "🔥🔥"
click at [313, 243] on input "9 TK DEAL🔥🔥" at bounding box center [378, 241] width 237 height 23
click at [262, 244] on input "9 TK DEAL🔥🔥" at bounding box center [378, 241] width 237 height 23
click at [264, 244] on input "9 TK DEAL🔥🔥" at bounding box center [378, 241] width 237 height 23
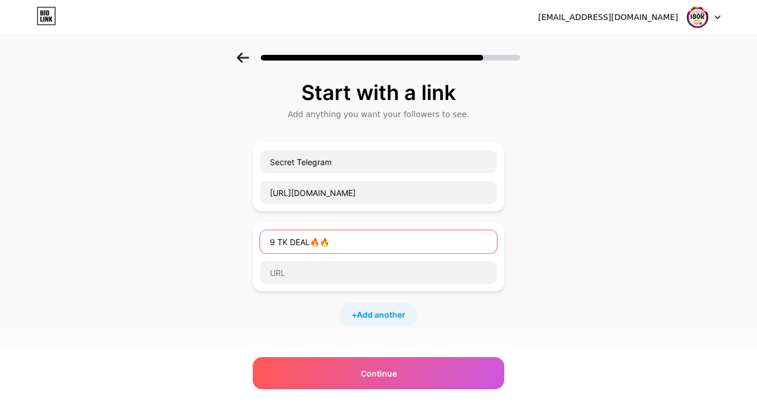
click at [264, 244] on input "9 TK DEAL🔥🔥" at bounding box center [378, 241] width 237 height 23
click at [267, 241] on input "9 TK DEAL🔥🔥" at bounding box center [378, 241] width 237 height 23
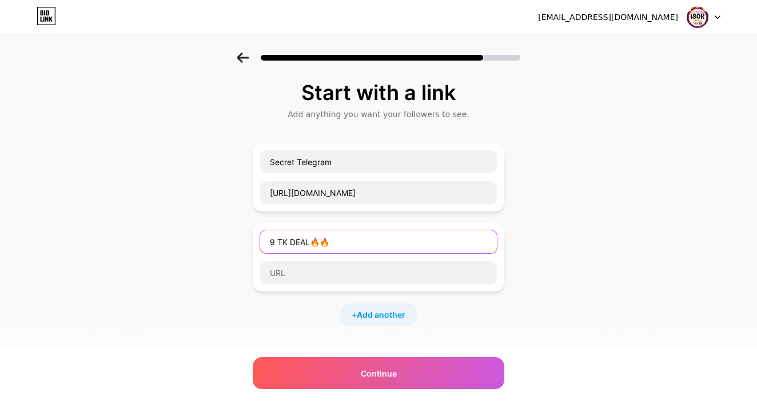
click at [267, 241] on input "9 TK DEAL🔥🔥" at bounding box center [378, 241] width 237 height 23
click at [270, 241] on input "9 TK DEAL🔥🔥" at bounding box center [378, 241] width 237 height 23
click at [273, 242] on input "9 TK DEAL🔥🔥" at bounding box center [378, 241] width 237 height 23
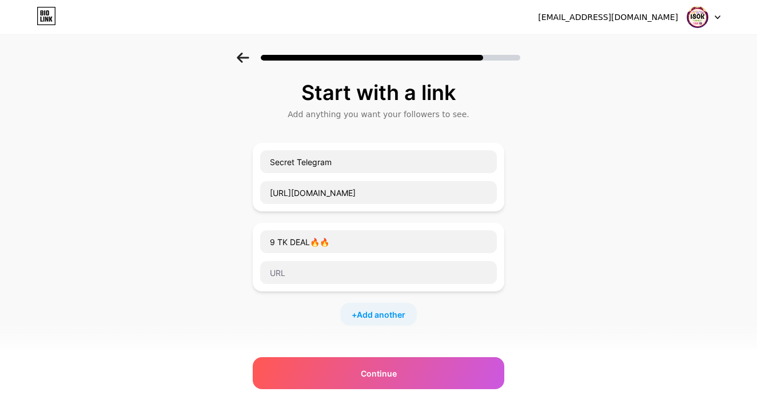
click at [241, 283] on div "Start with a link Add anything you want your followers to see. Secret Telegram …" at bounding box center [378, 294] width 757 height 482
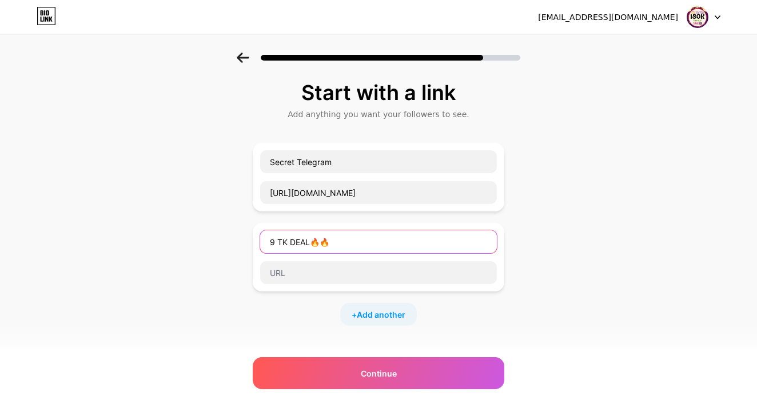
click at [265, 250] on input "9 TK DEAL🔥🔥" at bounding box center [378, 241] width 237 height 23
click at [265, 249] on input "9 TK DEAL🔥🔥" at bounding box center [378, 241] width 237 height 23
click at [269, 242] on input "9 TK DEAL🔥🔥" at bounding box center [378, 241] width 237 height 23
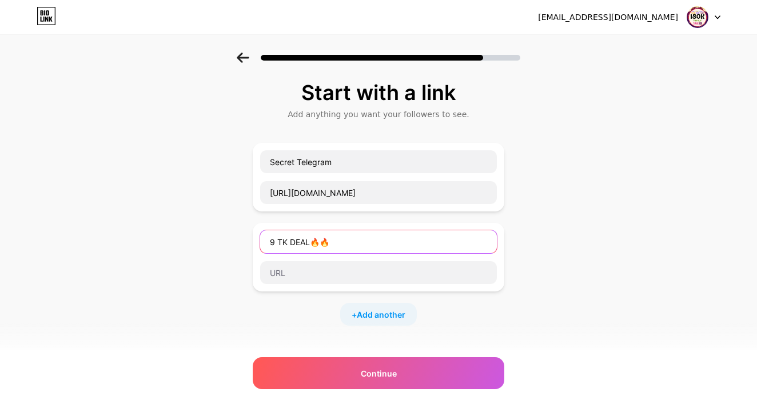
paste input "🔥🔥"
click at [398, 240] on input "🔥🔥9 TK DEAL🔥🔥" at bounding box center [378, 241] width 237 height 23
click at [332, 244] on input "🔥🔥9 TK DEAL🔥" at bounding box center [378, 241] width 237 height 23
click at [291, 242] on input "🔥🔥9 TK DEAL 🔥" at bounding box center [378, 241] width 237 height 23
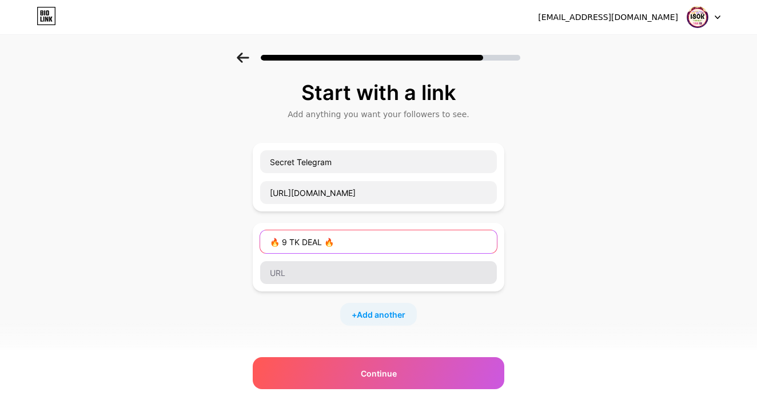
type input "🔥 9 TK DEAL 🔥"
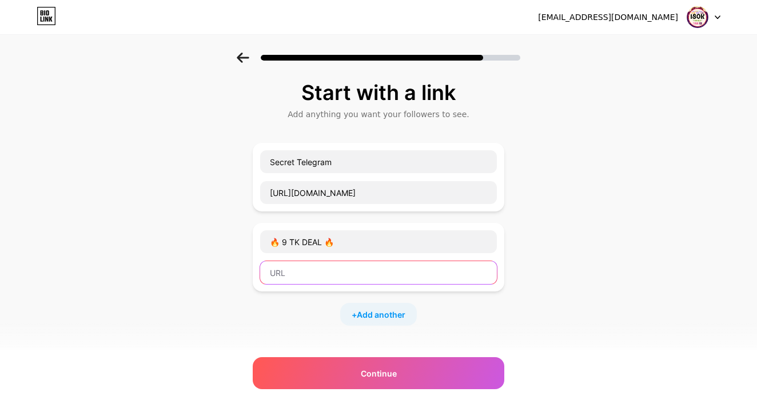
click at [321, 279] on input "text" at bounding box center [378, 272] width 237 height 23
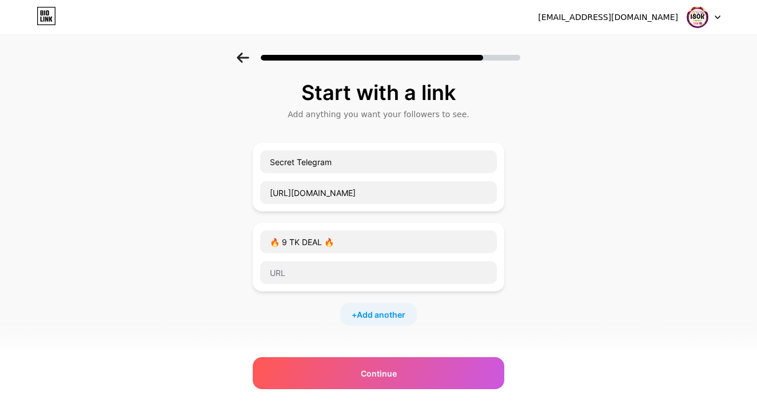
click at [615, 292] on div "Start with a link Add anything you want your followers to see. Secret Telegram …" at bounding box center [378, 294] width 757 height 482
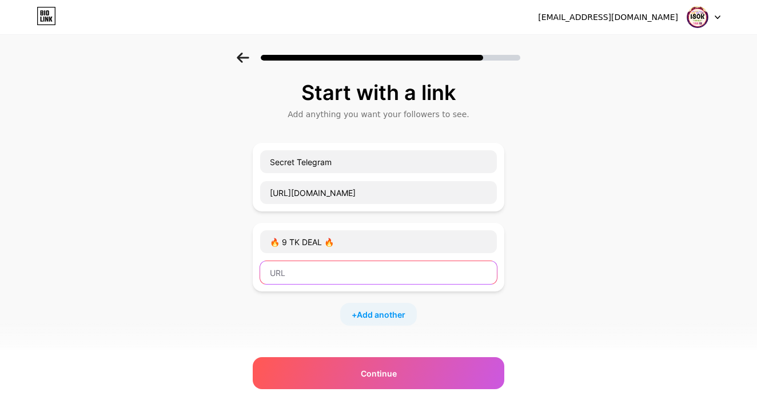
click at [318, 267] on input "text" at bounding box center [378, 272] width 237 height 23
click at [303, 271] on input "text" at bounding box center [378, 272] width 237 height 23
click at [271, 274] on input "text" at bounding box center [378, 272] width 237 height 23
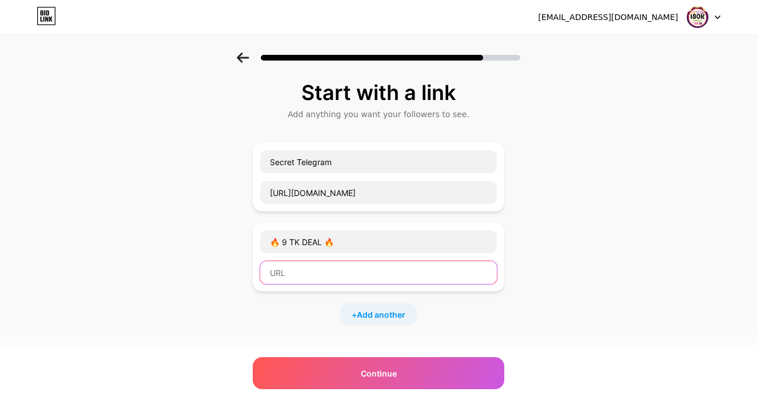
click at [271, 274] on input "text" at bounding box center [378, 272] width 237 height 23
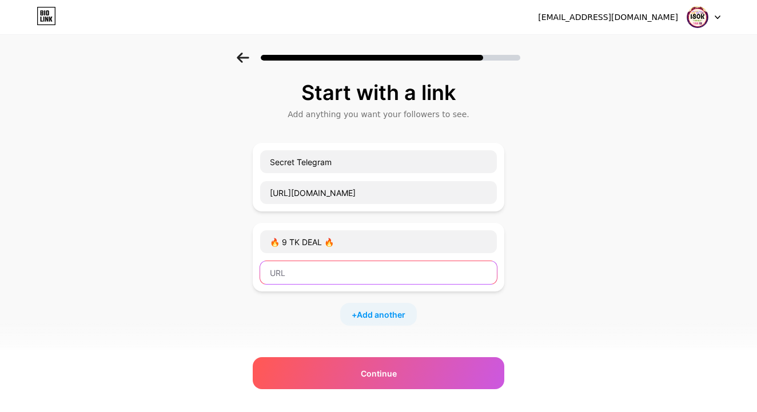
paste input "https://s.daraz.com.bd/s.ZqJBi?cc"
type input "https://s.daraz.com.bd/s.ZqJBi?cc"
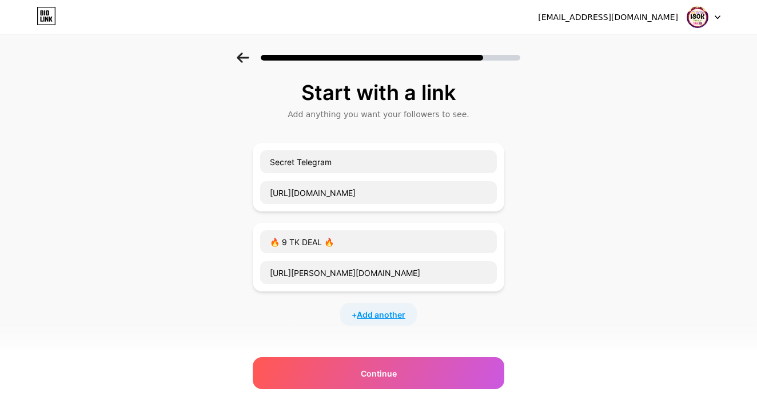
click at [379, 318] on span "Add another" at bounding box center [381, 315] width 49 height 12
click at [379, 318] on input "text" at bounding box center [378, 321] width 237 height 23
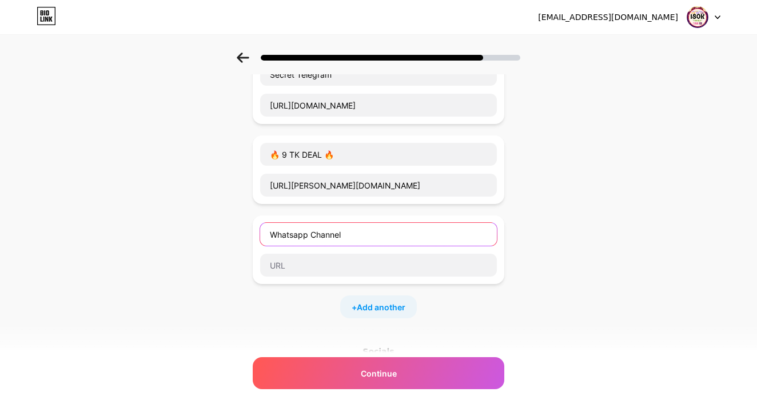
scroll to position [95, 0]
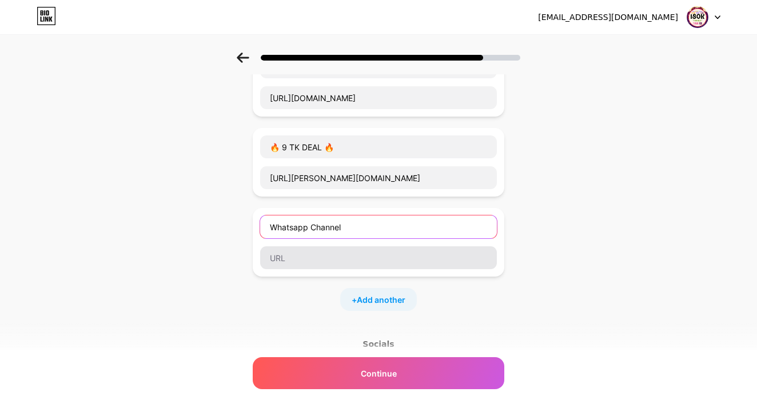
type input "Whatsapp Channel"
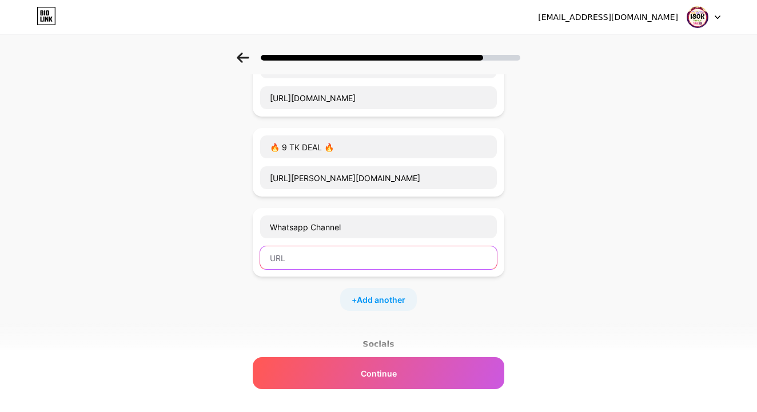
click at [353, 259] on input "text" at bounding box center [378, 257] width 237 height 23
click at [297, 258] on input "text" at bounding box center [378, 257] width 237 height 23
click at [289, 259] on input "text" at bounding box center [378, 257] width 237 height 23
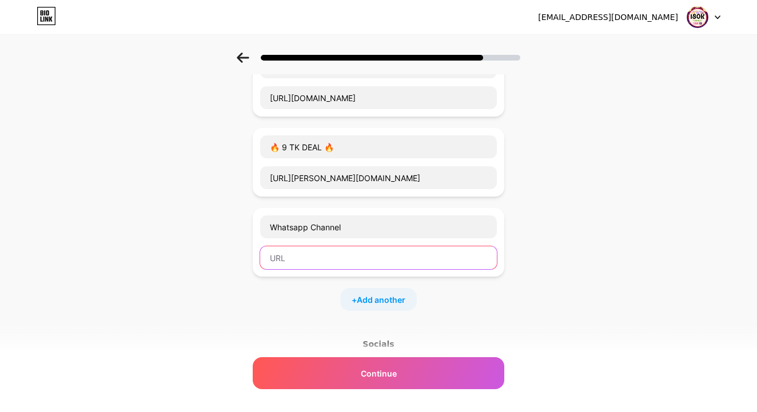
click at [273, 259] on input "text" at bounding box center [378, 257] width 237 height 23
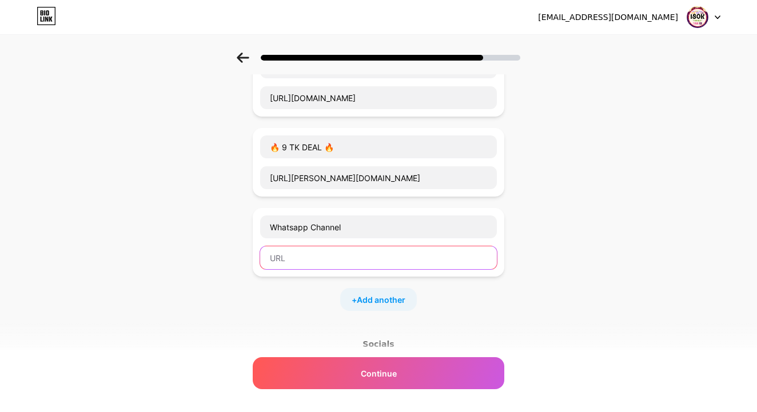
click at [273, 259] on input "text" at bounding box center [378, 257] width 237 height 23
drag, startPoint x: 228, startPoint y: 294, endPoint x: 273, endPoint y: 255, distance: 59.5
click at [273, 258] on input "text" at bounding box center [378, 257] width 237 height 23
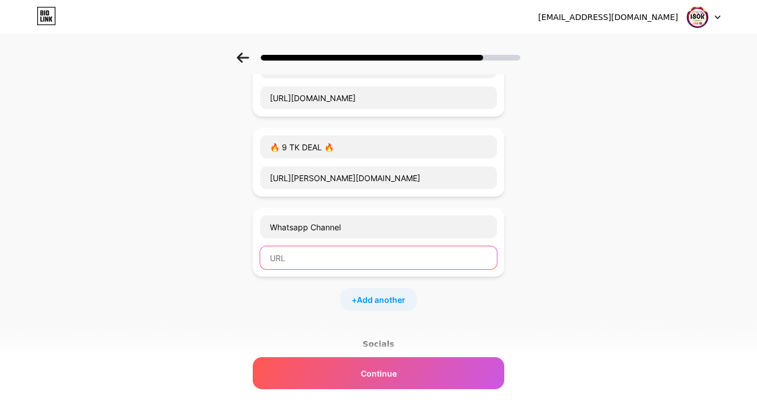
click at [273, 255] on input "text" at bounding box center [378, 257] width 237 height 23
click at [273, 263] on input "text" at bounding box center [378, 257] width 237 height 23
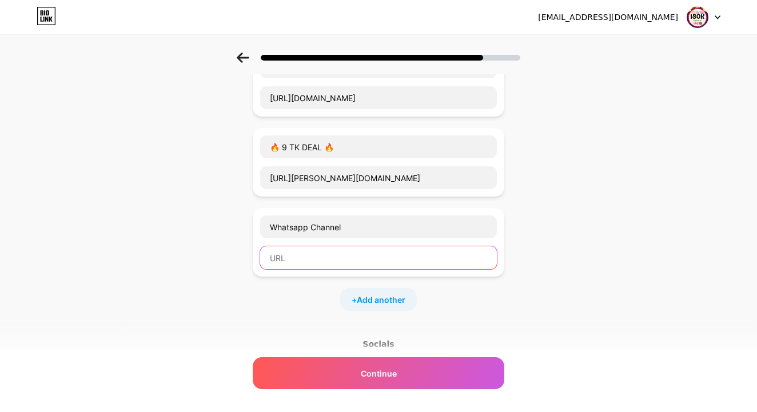
click at [273, 263] on input "text" at bounding box center [378, 257] width 237 height 23
paste input "https://whatsapp.com/channel/0029VaYPqpFLCoXAldDL9122"
type input "https://whatsapp.com/channel/0029VaYPqpFLCoXAldDL9122"
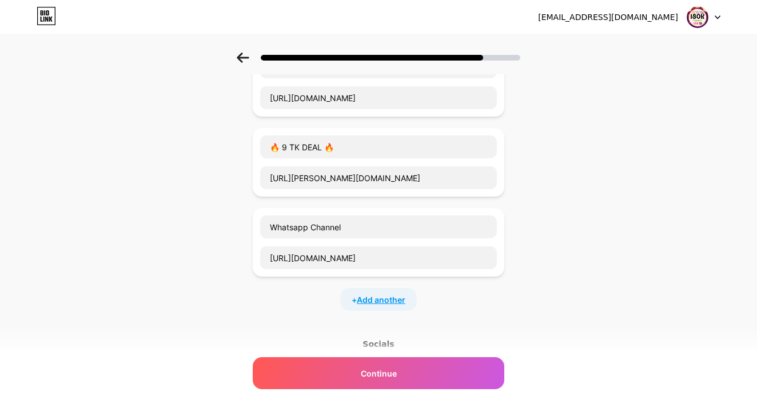
click at [378, 294] on span "Add another" at bounding box center [381, 300] width 49 height 12
click at [361, 311] on input "text" at bounding box center [378, 306] width 237 height 23
type input "Y"
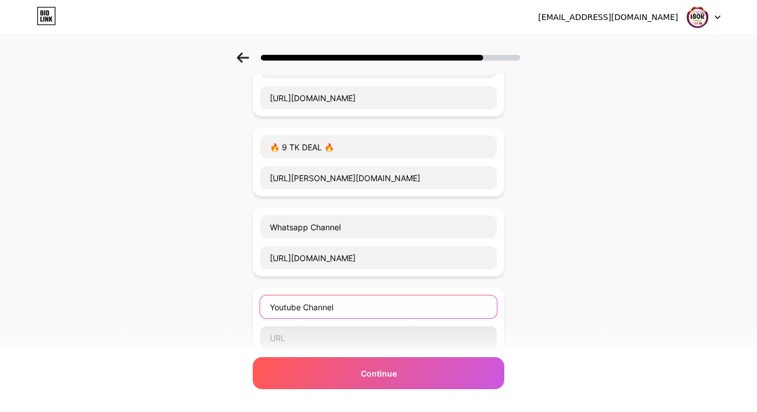
type input "Youtube Channel"
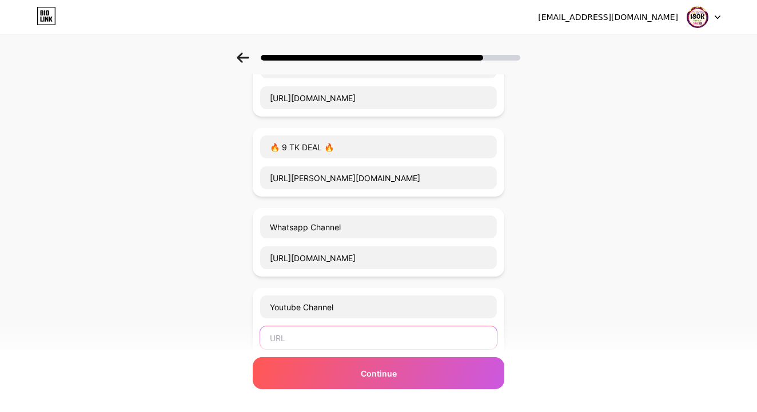
click at [331, 346] on input "text" at bounding box center [378, 337] width 237 height 23
paste input "https://youtube.com/@mr.techofficial7088?si=jal1bF9PLd_vYXb_"
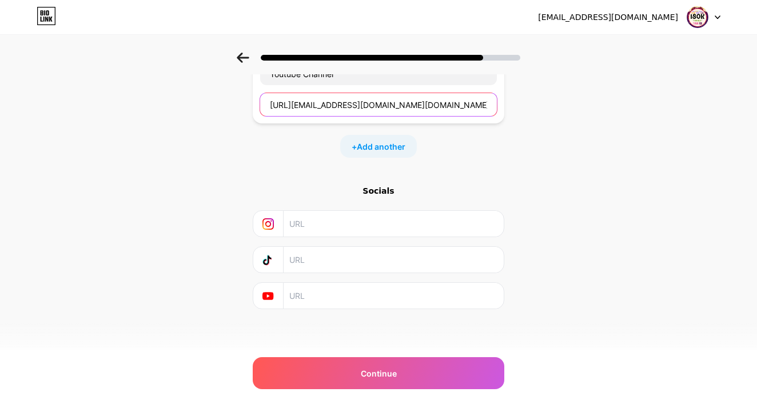
scroll to position [328, 0]
type input "https://youtube.com/@mr.techofficial7088?si=jal1bF9PLd_vYXb_"
click at [268, 257] on icon at bounding box center [267, 259] width 8 height 9
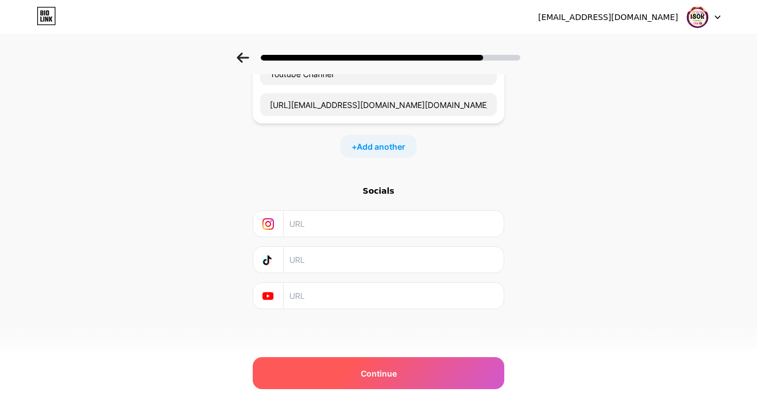
click at [386, 376] on span "Continue" at bounding box center [379, 373] width 36 height 12
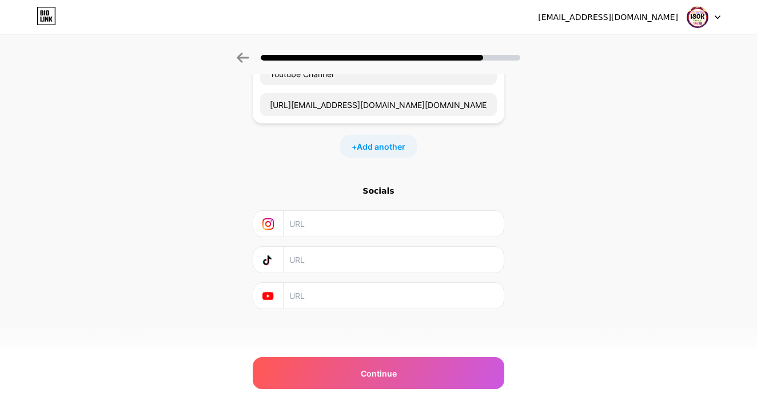
click at [314, 303] on input "text" at bounding box center [392, 296] width 207 height 26
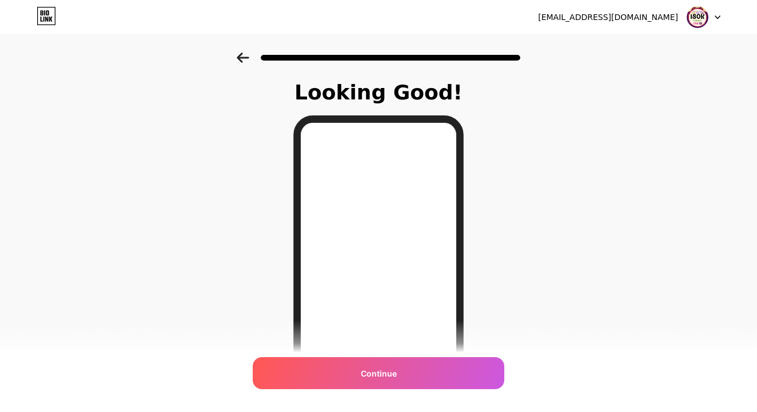
click at [243, 59] on icon at bounding box center [243, 58] width 13 height 10
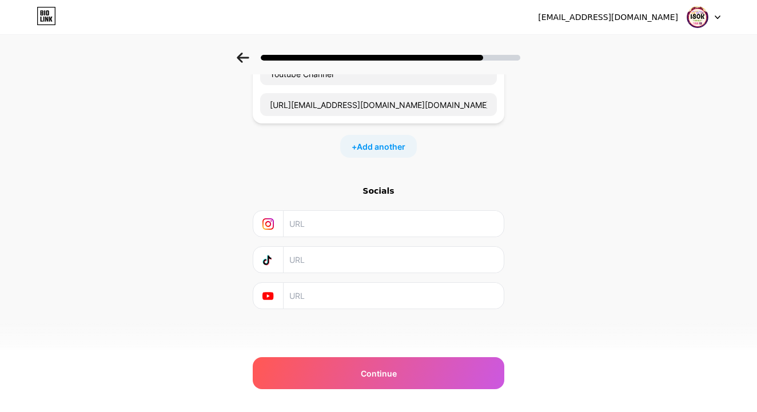
scroll to position [328, 0]
click at [302, 259] on input "text" at bounding box center [392, 260] width 207 height 26
click at [301, 299] on input "text" at bounding box center [392, 296] width 207 height 26
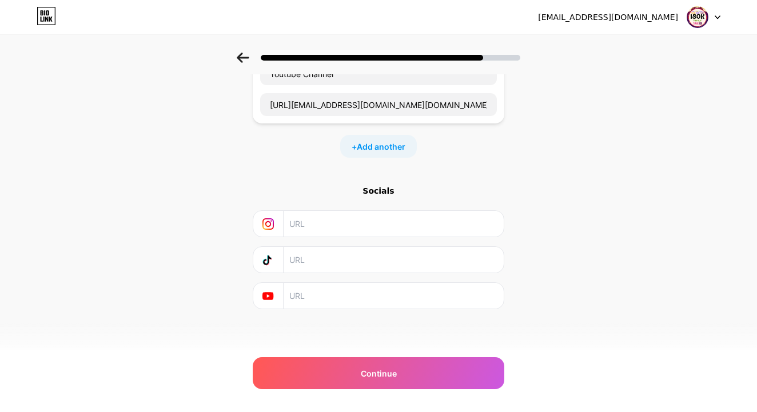
click at [301, 299] on input "text" at bounding box center [392, 296] width 207 height 26
paste input "https://youtube.com/@mr.techofficial7088?si=jal1bF9PLd_vYXb_"
type input "https://youtube.com/@mr.techofficial7088?si=jal1bF9PLd_vYXb_"
click at [302, 255] on input "text" at bounding box center [392, 260] width 207 height 26
click at [402, 279] on div "Socials https://youtube.com/@mr.techofficial7088?si=jal1bF9PLd_vYXb_" at bounding box center [378, 247] width 251 height 124
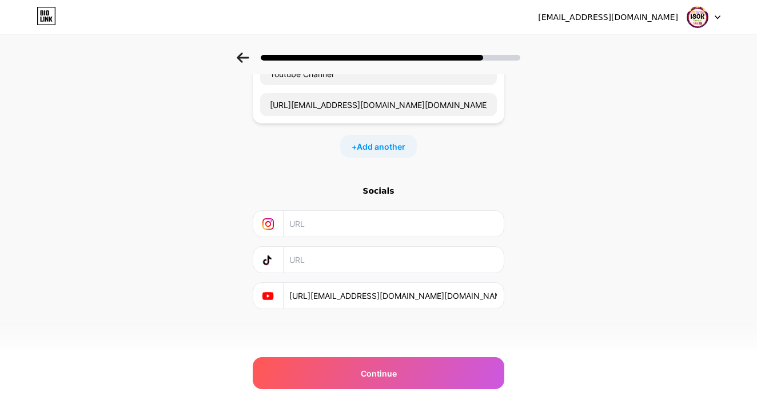
click at [299, 253] on input "text" at bounding box center [392, 260] width 207 height 26
click at [299, 254] on input "text" at bounding box center [392, 260] width 207 height 26
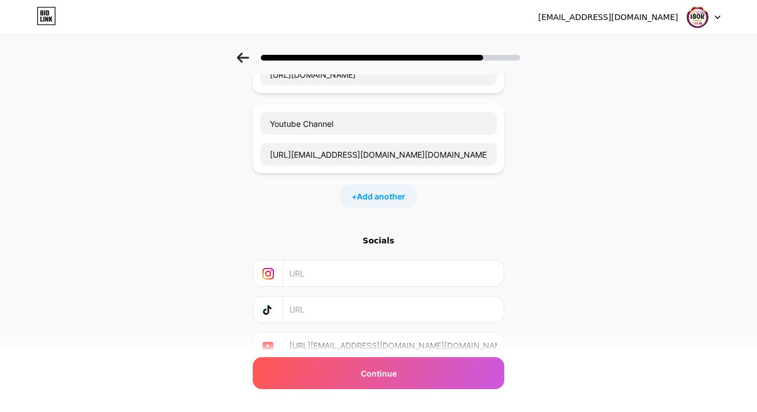
scroll to position [278, 0]
click at [296, 309] on input "text" at bounding box center [392, 310] width 207 height 26
click at [295, 309] on input "text" at bounding box center [392, 310] width 207 height 26
paste input "https://www.tiktok.com/@mr_tech_bd_officiall?is_from_webapp=1&sender_device=pc"
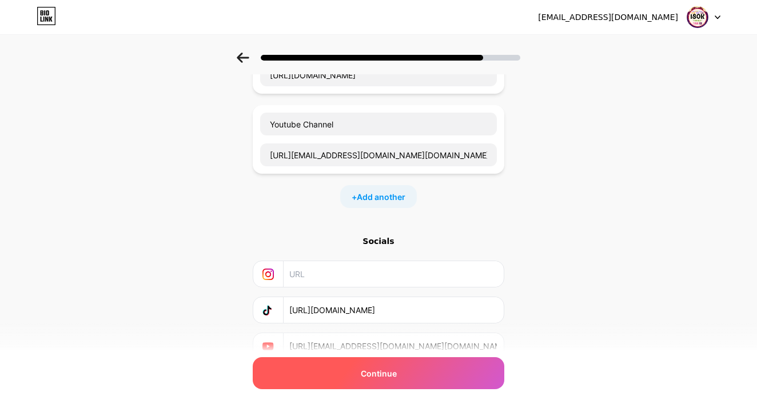
type input "https://www.tiktok.com/@mr_tech_bd_officiall?is_from_webapp=1&sender_device=pc"
drag, startPoint x: 383, startPoint y: 377, endPoint x: 387, endPoint y: 382, distance: 6.9
click at [383, 378] on span "Continue" at bounding box center [379, 373] width 36 height 12
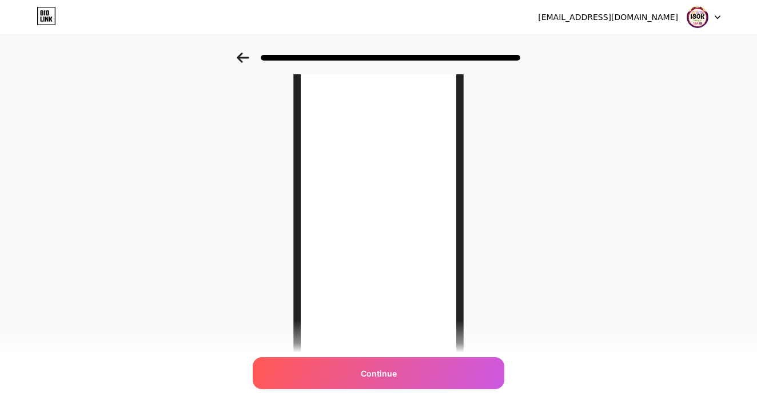
scroll to position [83, 0]
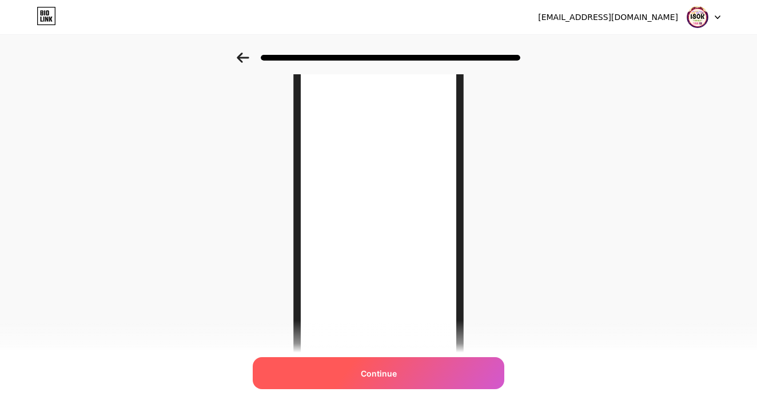
click at [378, 380] on div "Continue" at bounding box center [378, 373] width 251 height 32
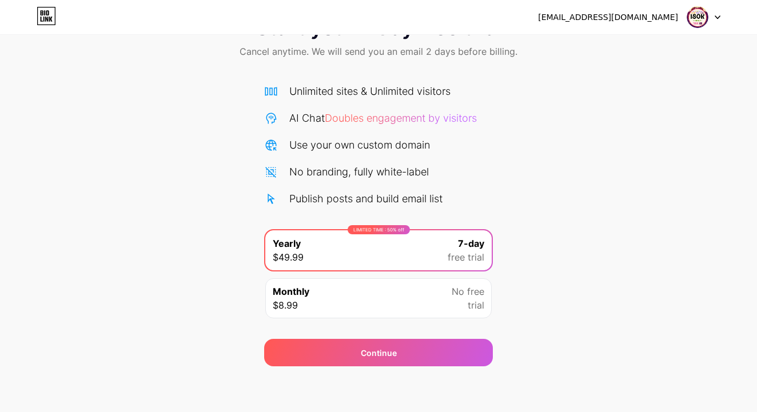
scroll to position [48, 0]
click at [725, 11] on div "angelasha1029@gmail.com Logout" at bounding box center [378, 17] width 757 height 21
click at [717, 14] on div at bounding box center [703, 17] width 33 height 21
click at [529, 276] on div "Start your 7 day free trial Cancel anytime. We will send you an email 2 days be…" at bounding box center [378, 186] width 757 height 362
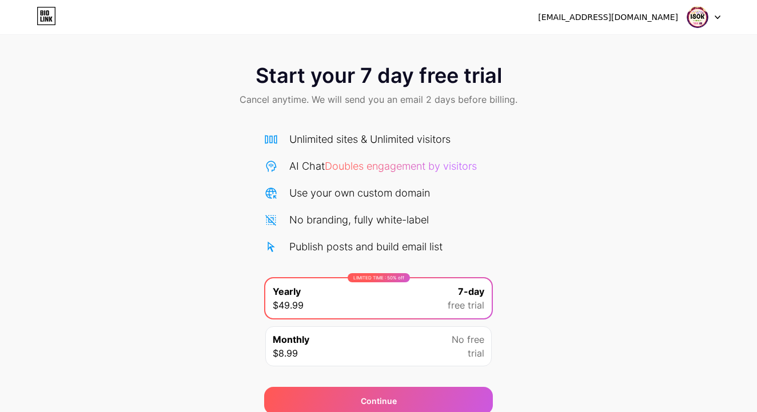
scroll to position [0, 0]
click at [581, 92] on div "Start your 7 day free trial Cancel anytime. We will send you an email 2 days be…" at bounding box center [378, 86] width 757 height 67
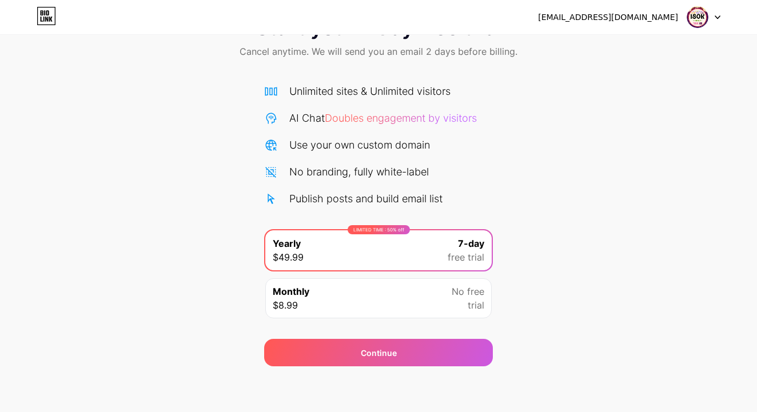
scroll to position [48, 0]
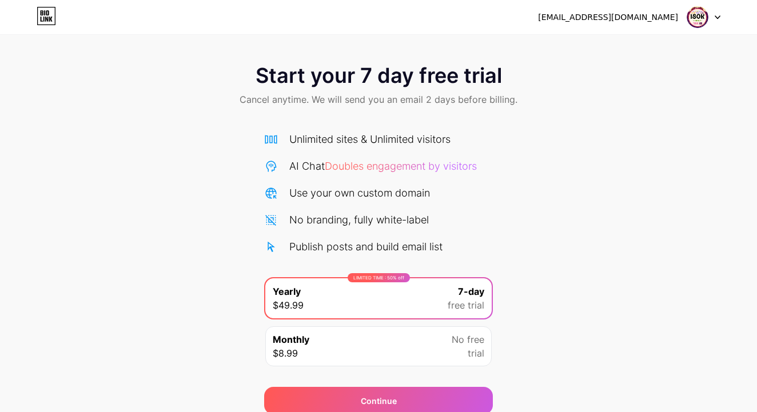
click at [634, 211] on div "Start your 7 day free trial Cancel anytime. We will send you an email 2 days be…" at bounding box center [378, 234] width 757 height 362
click at [185, 343] on div "Start your 7 day free trial Cancel anytime. We will send you an email 2 days be…" at bounding box center [378, 234] width 757 height 362
drag, startPoint x: 133, startPoint y: 37, endPoint x: 138, endPoint y: 102, distance: 65.3
click at [133, 39] on div "Start your 7 day free trial Cancel anytime. We will send you an email 2 days be…" at bounding box center [378, 207] width 757 height 414
click at [139, 121] on div "Start your 7 day free trial Cancel anytime. We will send you an email 2 days be…" at bounding box center [378, 234] width 757 height 362
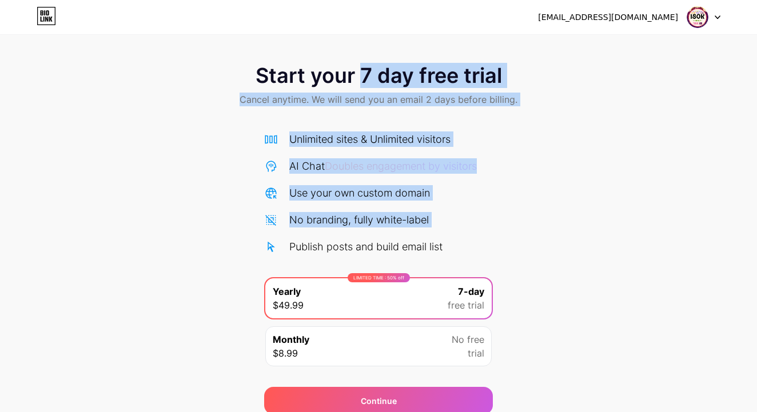
drag, startPoint x: 361, startPoint y: 78, endPoint x: 170, endPoint y: 244, distance: 252.7
click at [170, 244] on div "Start your 7 day free trial Cancel anytime. We will send you an email 2 days be…" at bounding box center [378, 234] width 757 height 362
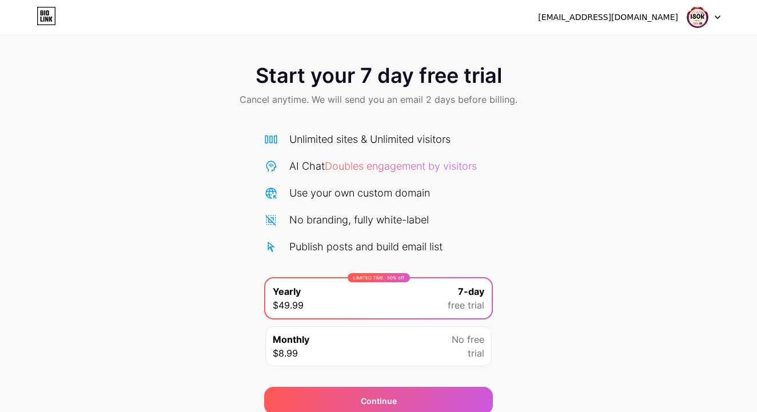
click at [170, 244] on div "Start your 7 day free trial Cancel anytime. We will send you an email 2 days be…" at bounding box center [378, 234] width 757 height 362
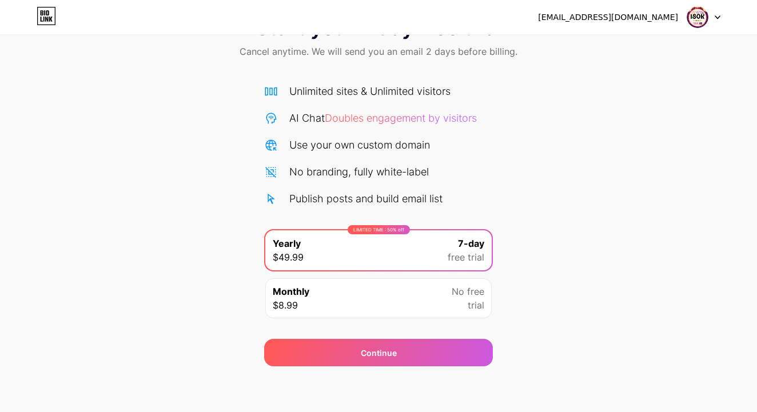
scroll to position [48, 0]
click at [183, 190] on div "Start your 7 day free trial Cancel anytime. We will send you an email 2 days be…" at bounding box center [378, 186] width 757 height 362
click at [568, 206] on div "Start your 7 day free trial Cancel anytime. We will send you an email 2 days be…" at bounding box center [378, 186] width 757 height 362
click at [439, 284] on div "Monthly $8.99 No free trial" at bounding box center [378, 298] width 226 height 40
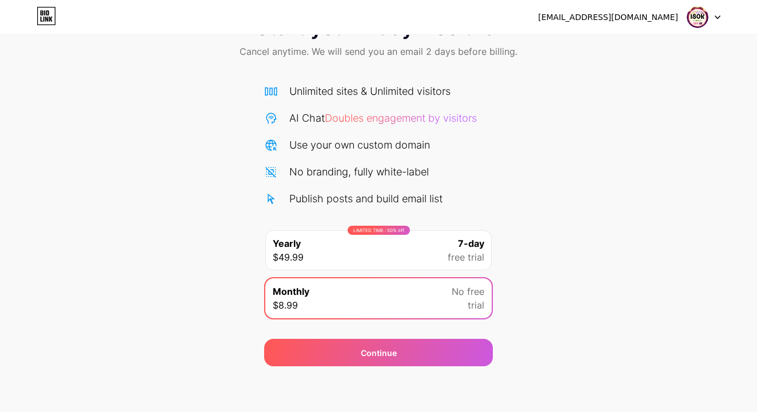
click at [470, 157] on div "Unlimited sites & Unlimited visitors AI Chat Doubles engagement by visitors Use…" at bounding box center [378, 144] width 229 height 123
click at [390, 141] on div "Use your own custom domain" at bounding box center [359, 144] width 141 height 15
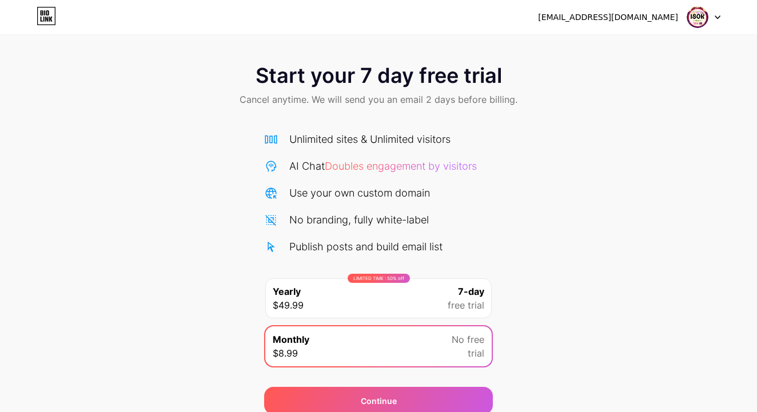
scroll to position [0, 0]
click at [355, 108] on div "Start your 7 day free trial Cancel anytime. We will send you an email 2 days be…" at bounding box center [378, 86] width 757 height 67
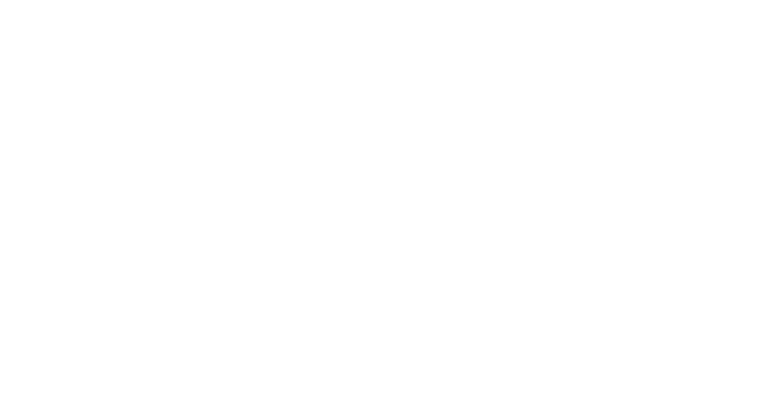
click at [422, 0] on html at bounding box center [378, 0] width 757 height 0
